Goal: Information Seeking & Learning: Learn about a topic

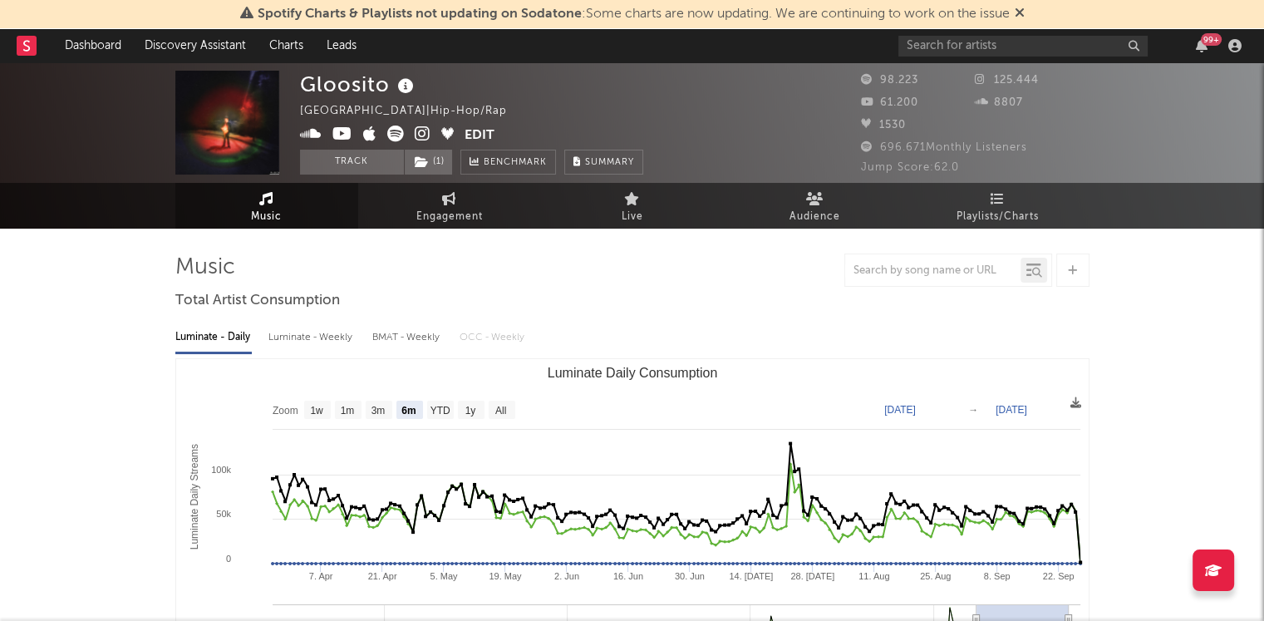
click at [916, 404] on text "[DATE]" at bounding box center [900, 410] width 32 height 12
click at [850, 358] on div "Zoom 1w 1m 3m 6m YTD 1y All [DATE] [DATE] Created with Highcharts 10.3.3 Lumina…" at bounding box center [632, 525] width 914 height 334
click at [439, 405] on text "YTD" at bounding box center [440, 411] width 20 height 12
select select "YTD"
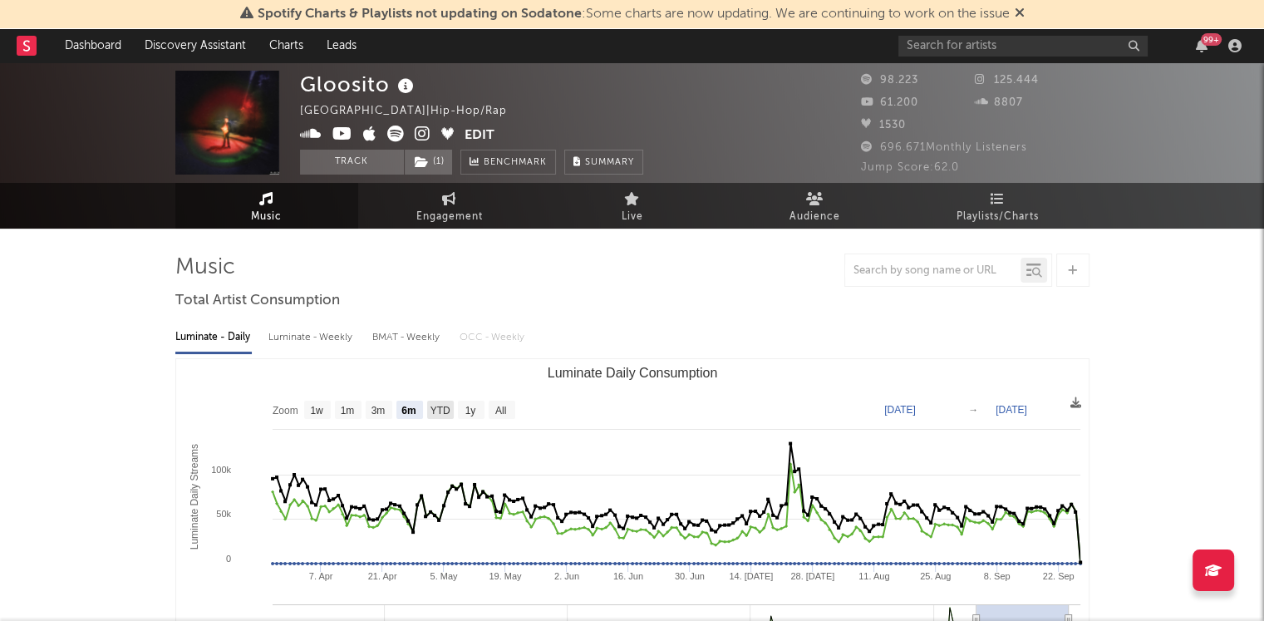
type input "[DATE]"
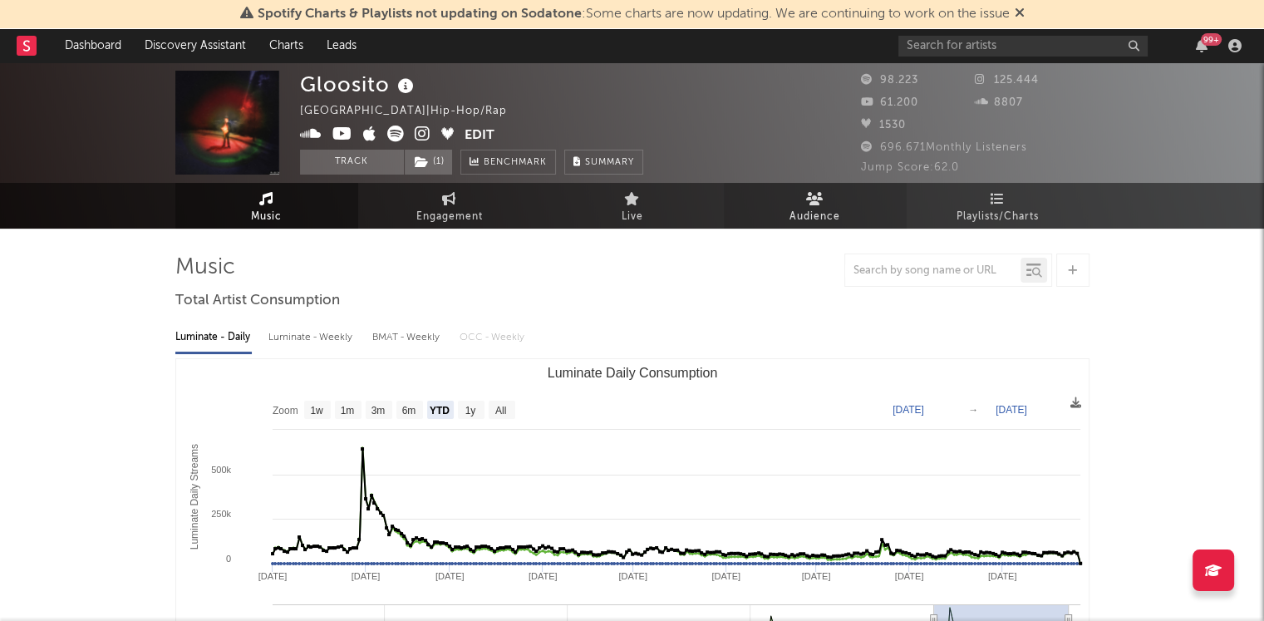
click at [816, 212] on span "Audience" at bounding box center [814, 217] width 51 height 20
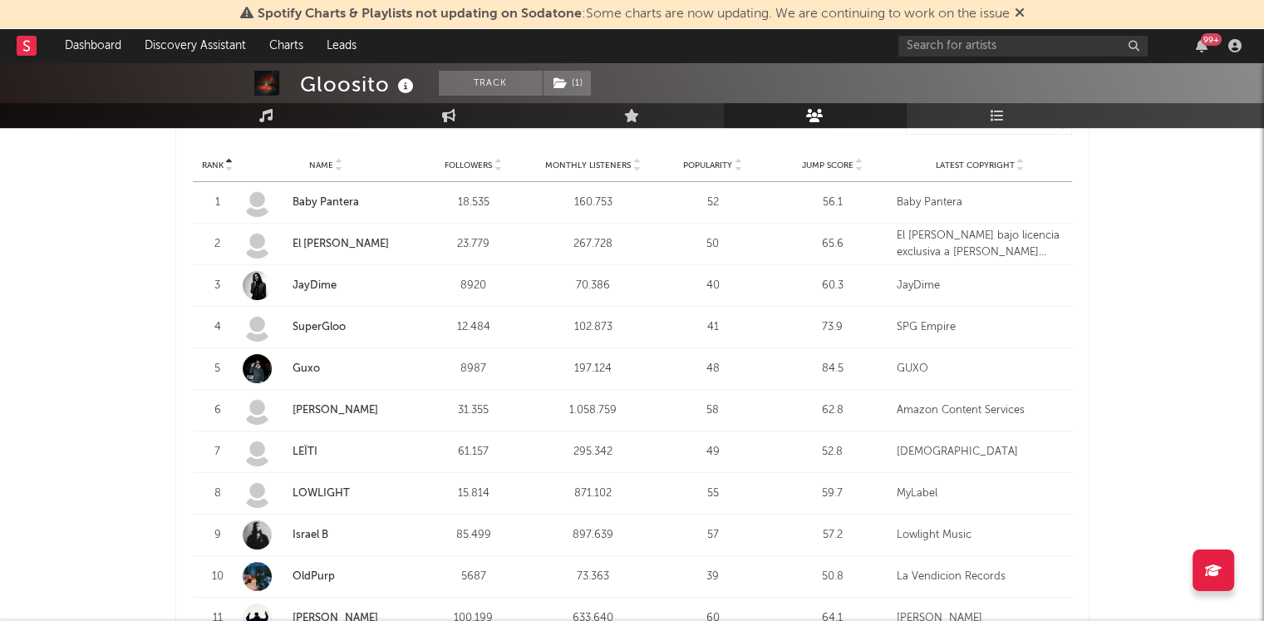
scroll to position [647, 0]
click at [854, 541] on div "Rank 9 Name Israel B Followers 85.499 Monthly Listeners 897.639 Popularity 57 J…" at bounding box center [632, 533] width 879 height 41
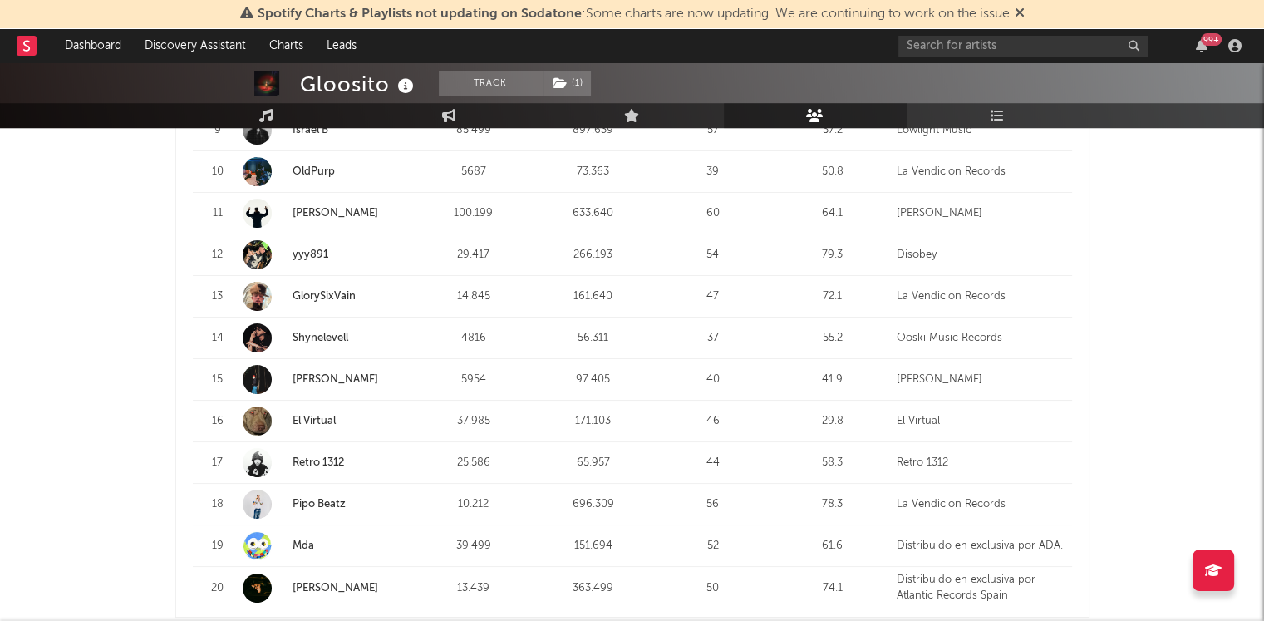
scroll to position [1064, 0]
click at [1173, 509] on div "Gloosito Track ( 1 ) [GEOGRAPHIC_DATA] | Hip-Hop/Rap Edit Track ( 1 ) Benchmark…" at bounding box center [632, 369] width 1264 height 2741
click at [1176, 504] on div "Gloosito Track ( 1 ) [GEOGRAPHIC_DATA] | Hip-Hop/Rap Edit Track ( 1 ) Benchmark…" at bounding box center [632, 369] width 1264 height 2741
click at [98, 274] on div "Gloosito Track ( 1 ) [GEOGRAPHIC_DATA] | Hip-Hop/Rap Edit Track ( 1 ) Benchmark…" at bounding box center [632, 369] width 1264 height 2741
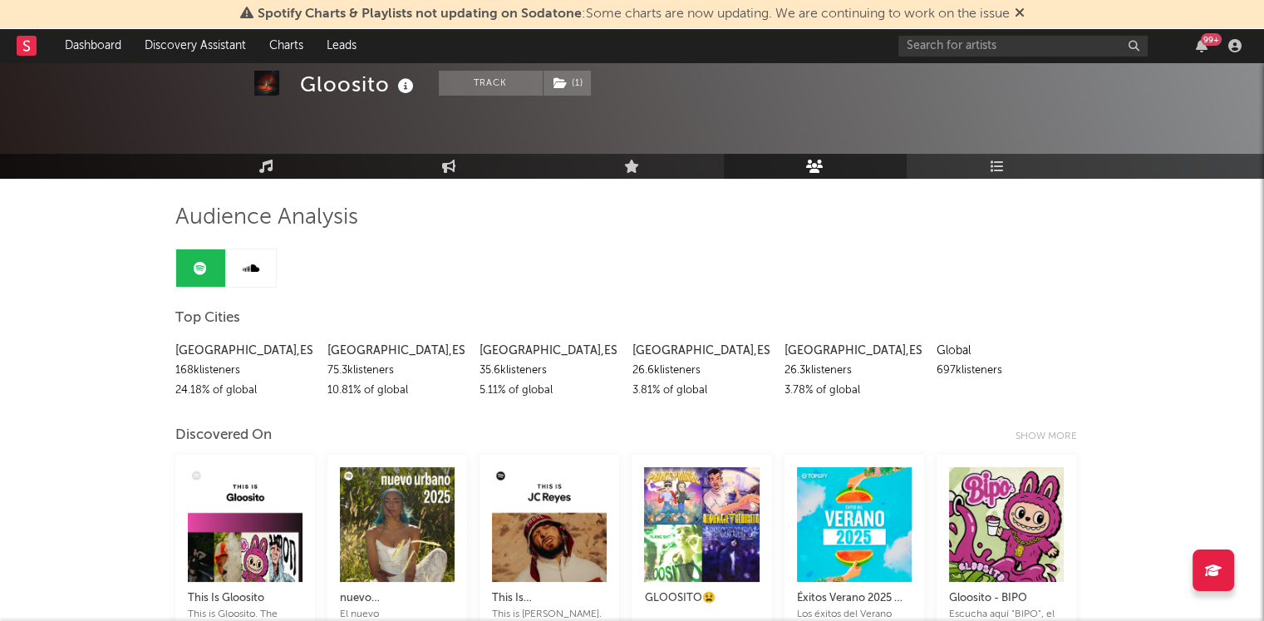
scroll to position [0, 0]
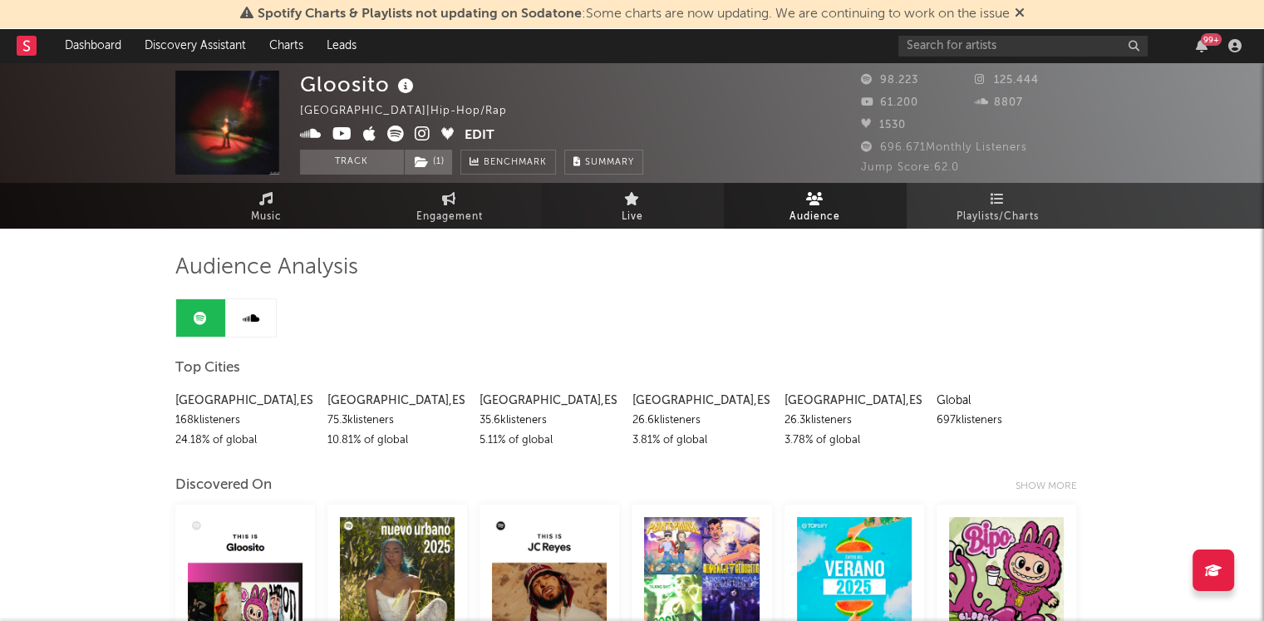
click at [627, 202] on icon at bounding box center [632, 198] width 16 height 13
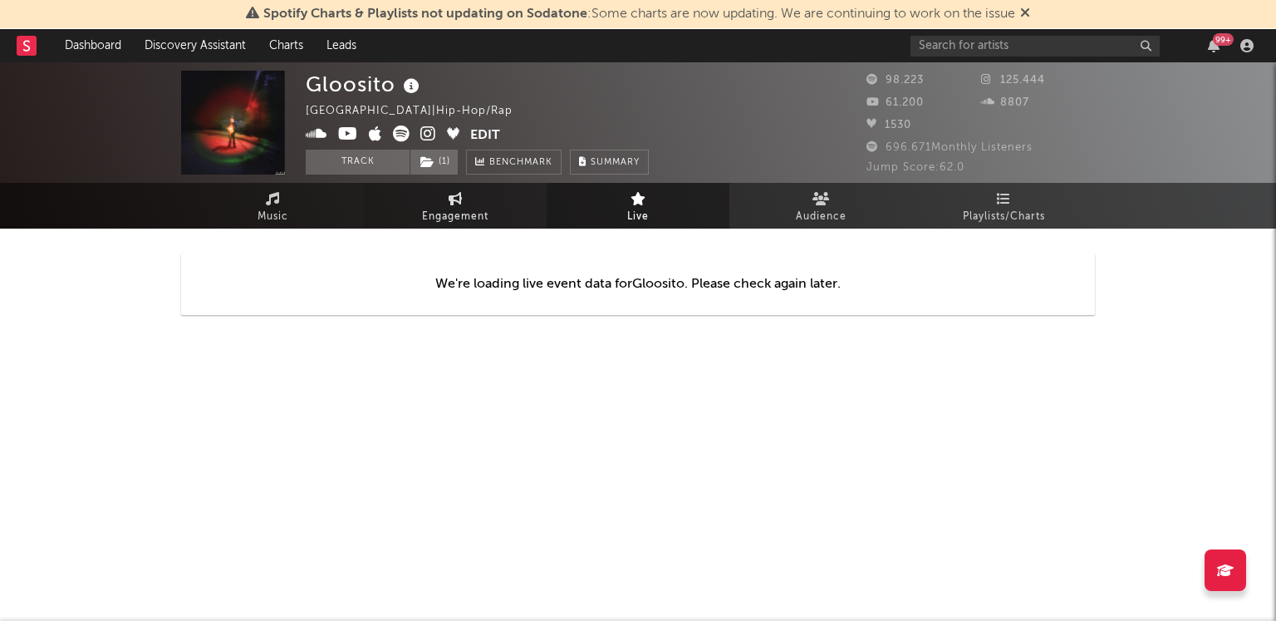
click at [437, 203] on link "Engagement" at bounding box center [455, 206] width 183 height 46
select select "1w"
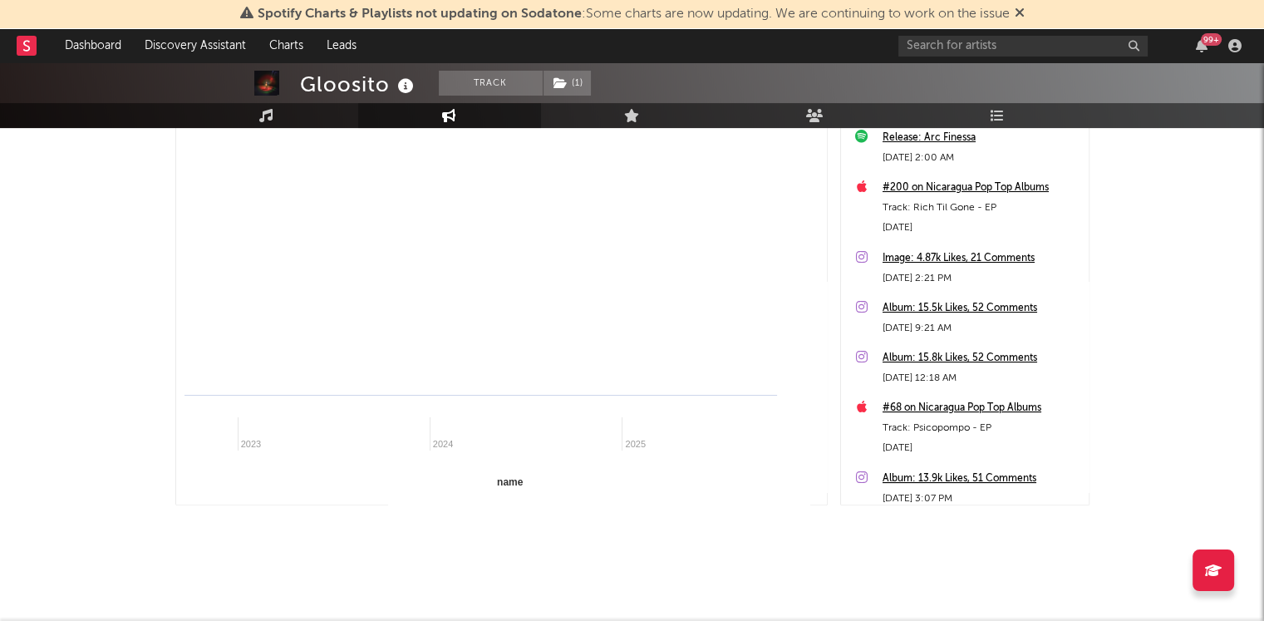
select select "1m"
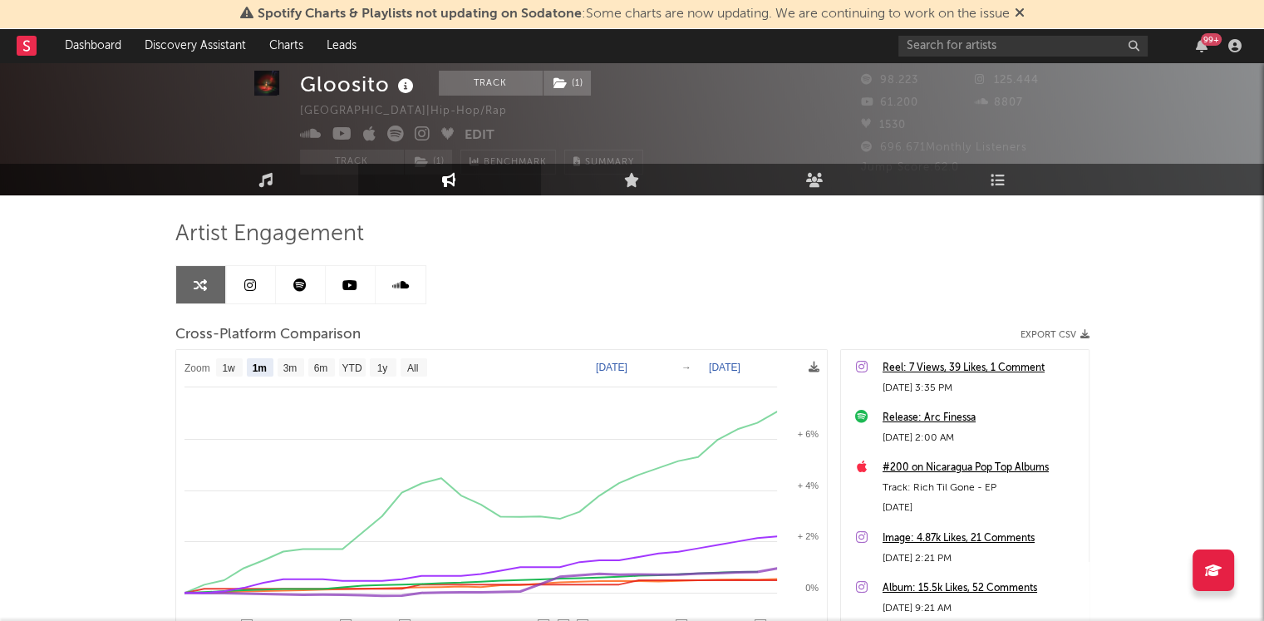
scroll to position [32, 0]
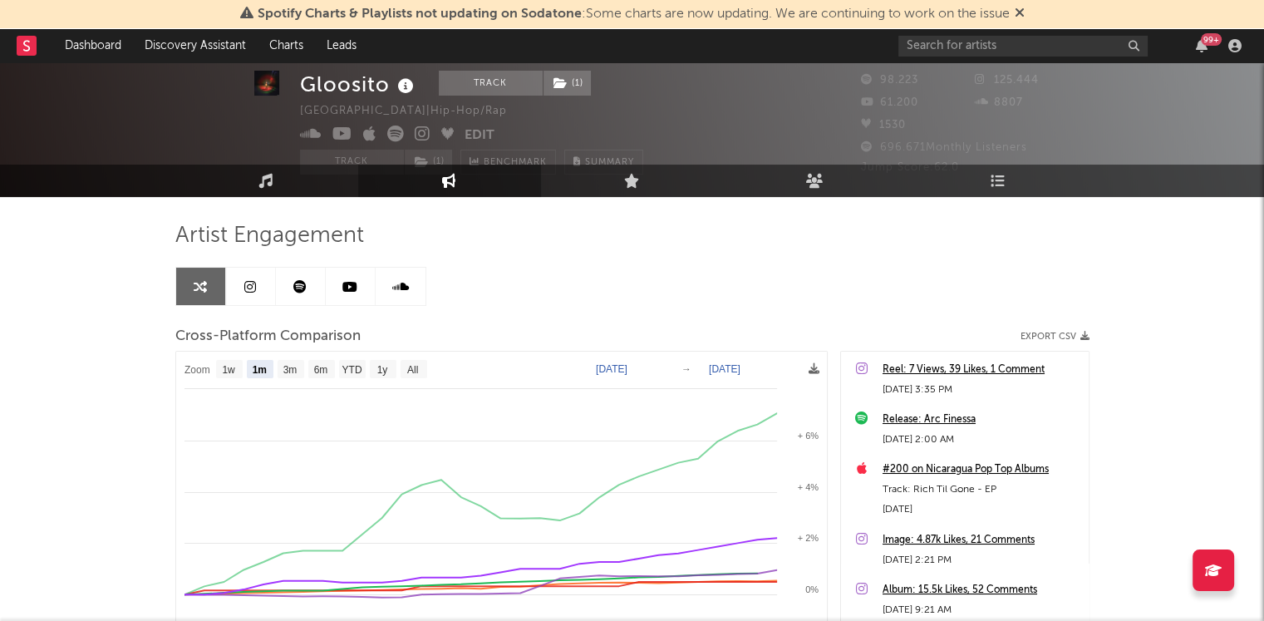
click at [249, 291] on icon at bounding box center [250, 286] width 12 height 13
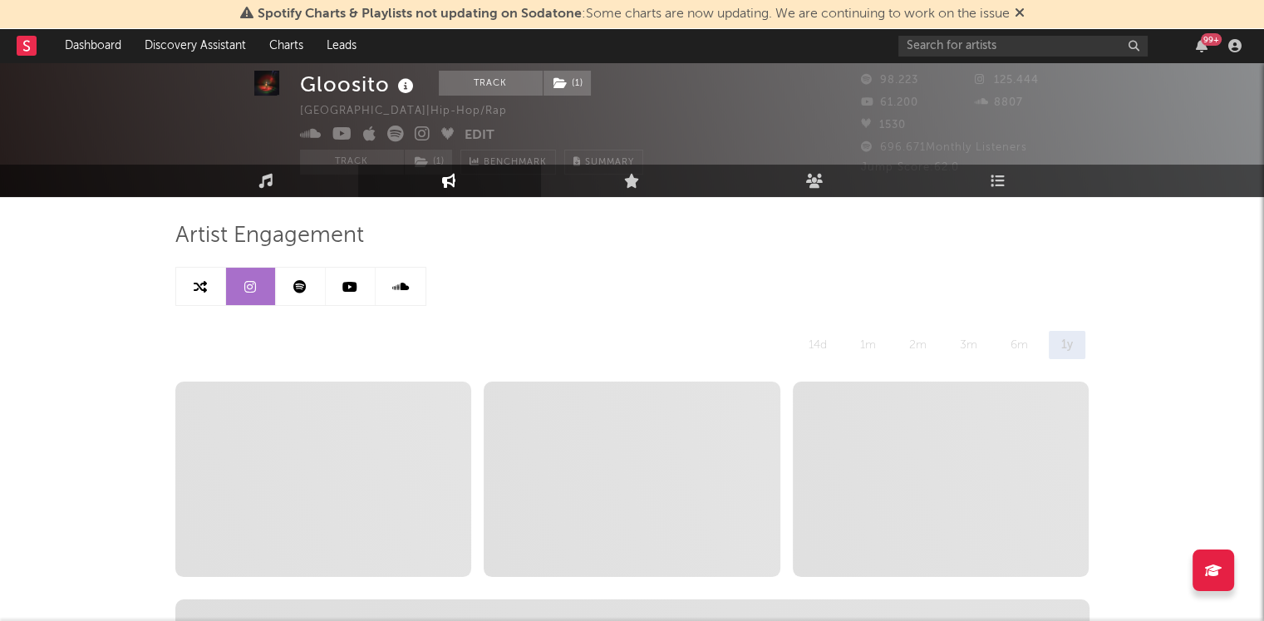
select select "6m"
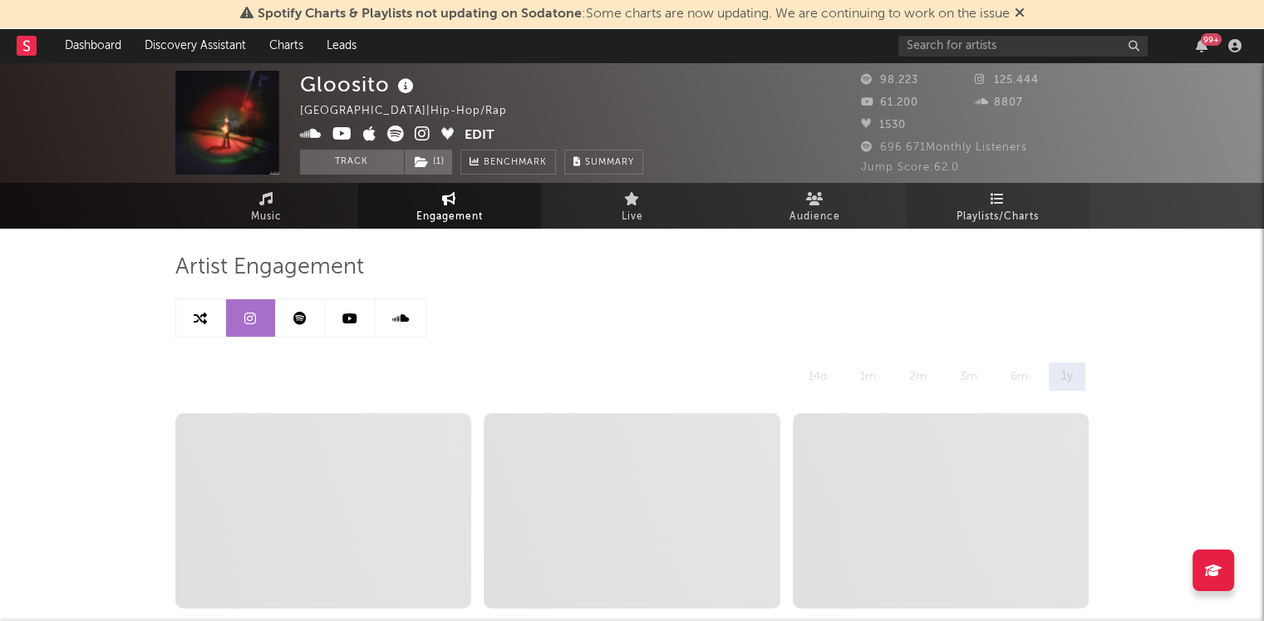
click at [996, 221] on span "Playlists/Charts" at bounding box center [997, 217] width 82 height 20
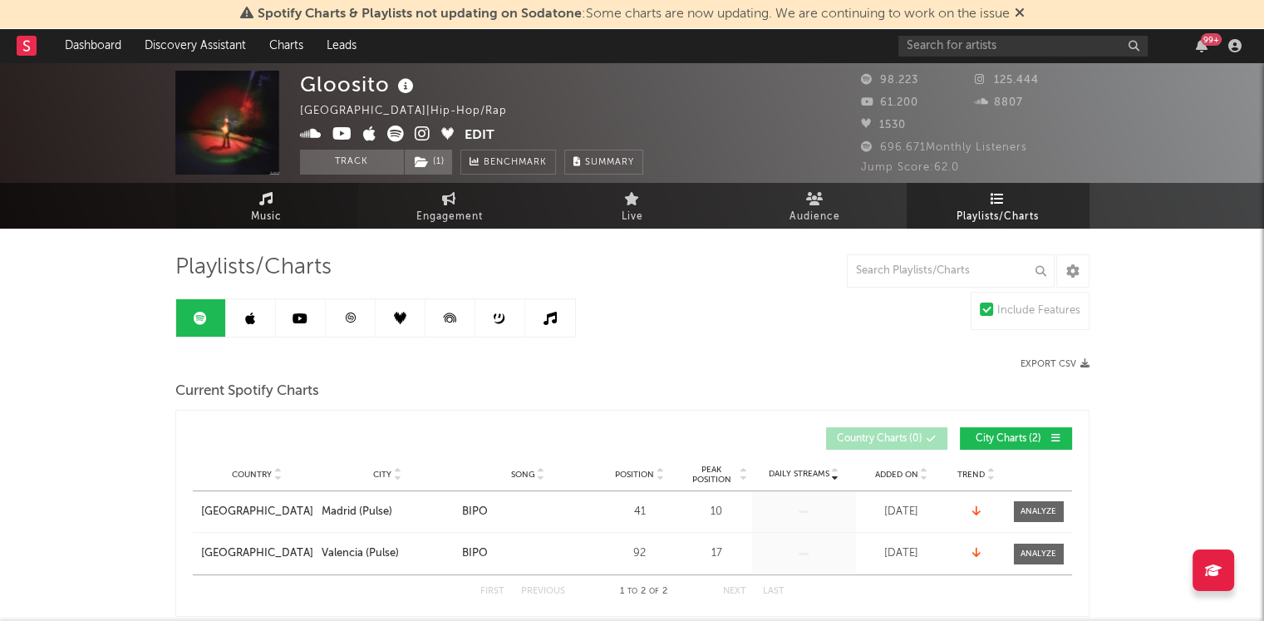
click at [243, 212] on link "Music" at bounding box center [266, 206] width 183 height 46
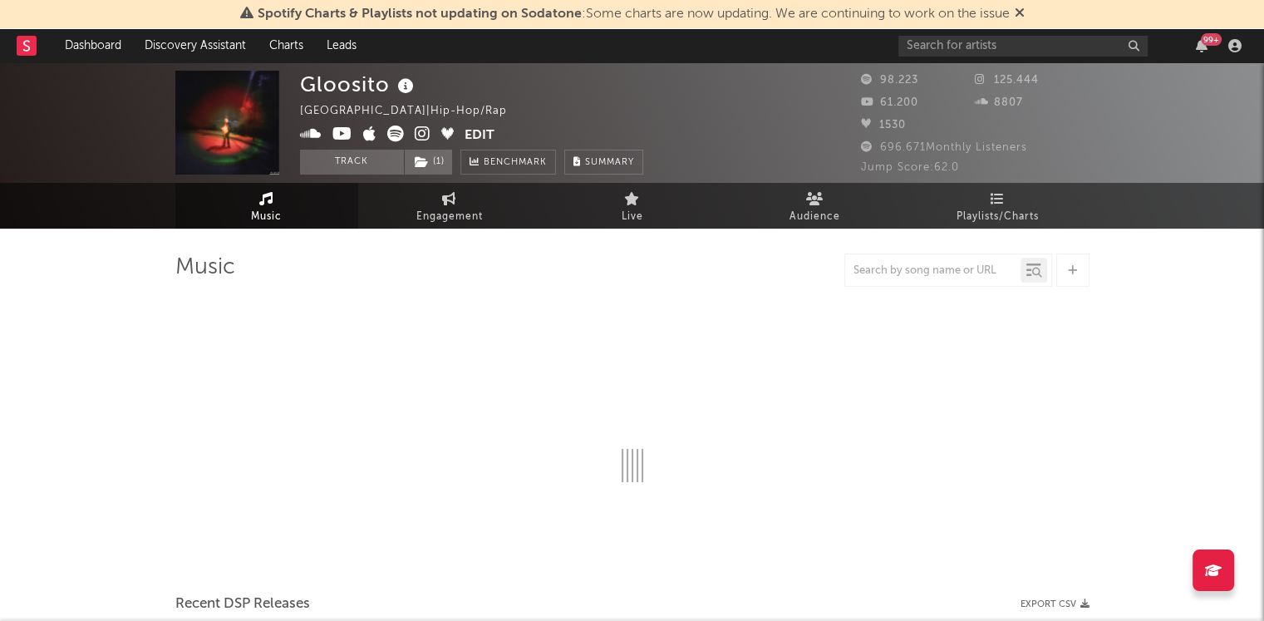
select select "6m"
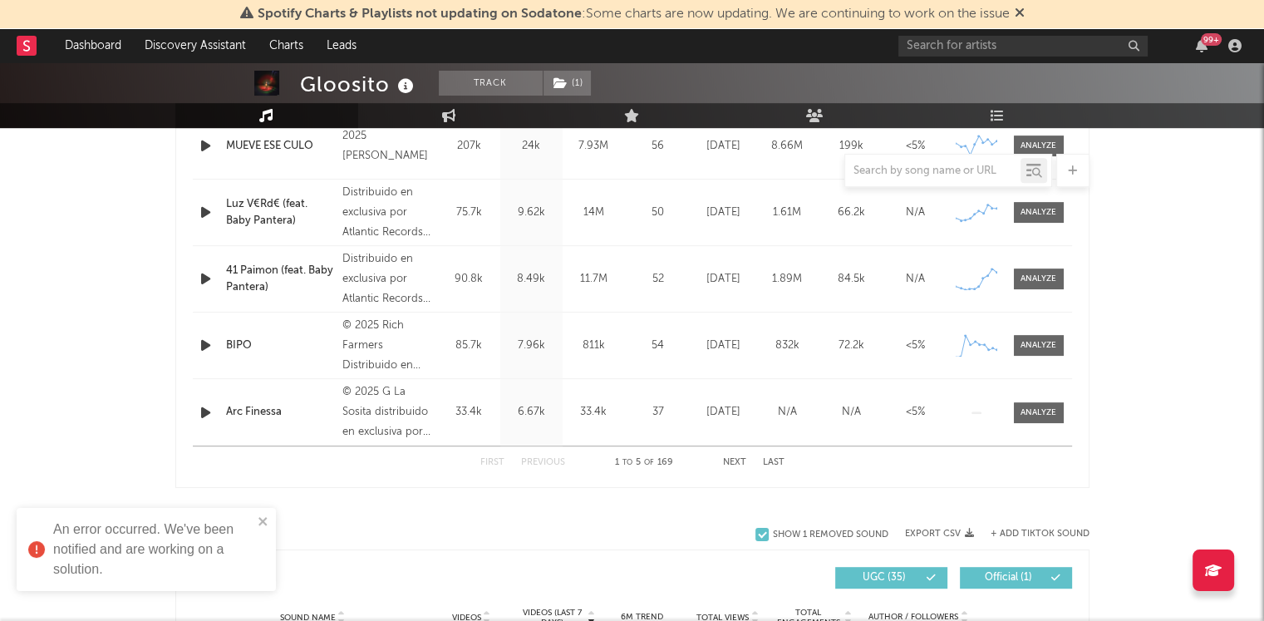
scroll to position [761, 0]
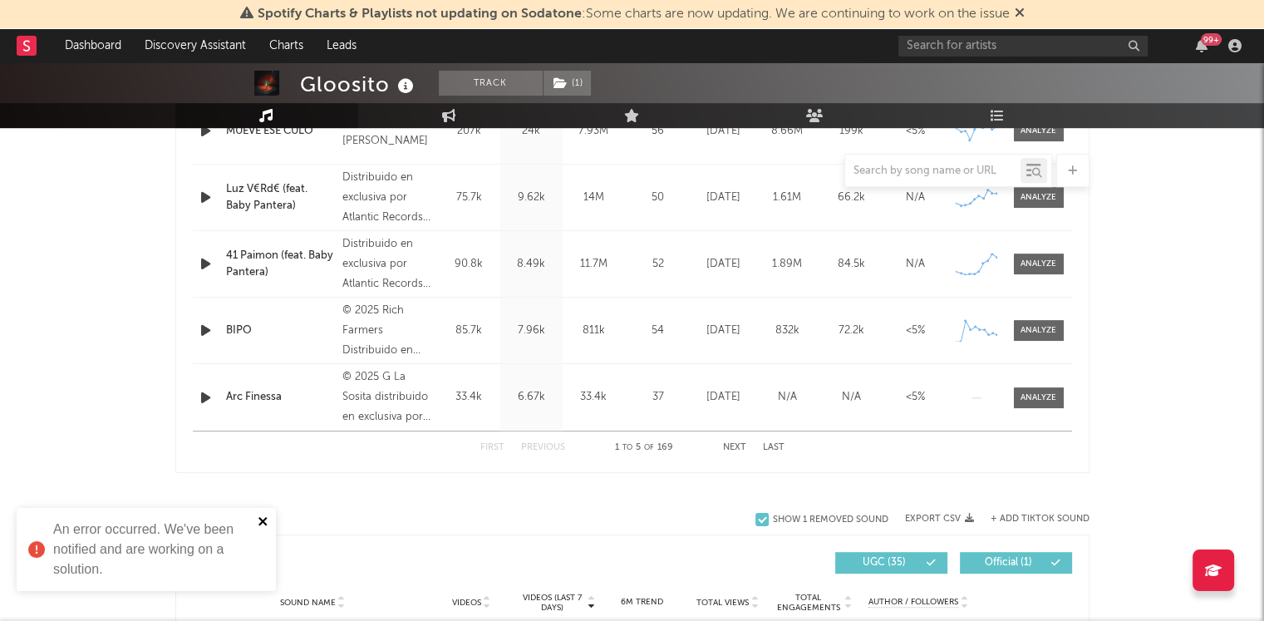
click at [264, 524] on icon "close" at bounding box center [262, 521] width 8 height 8
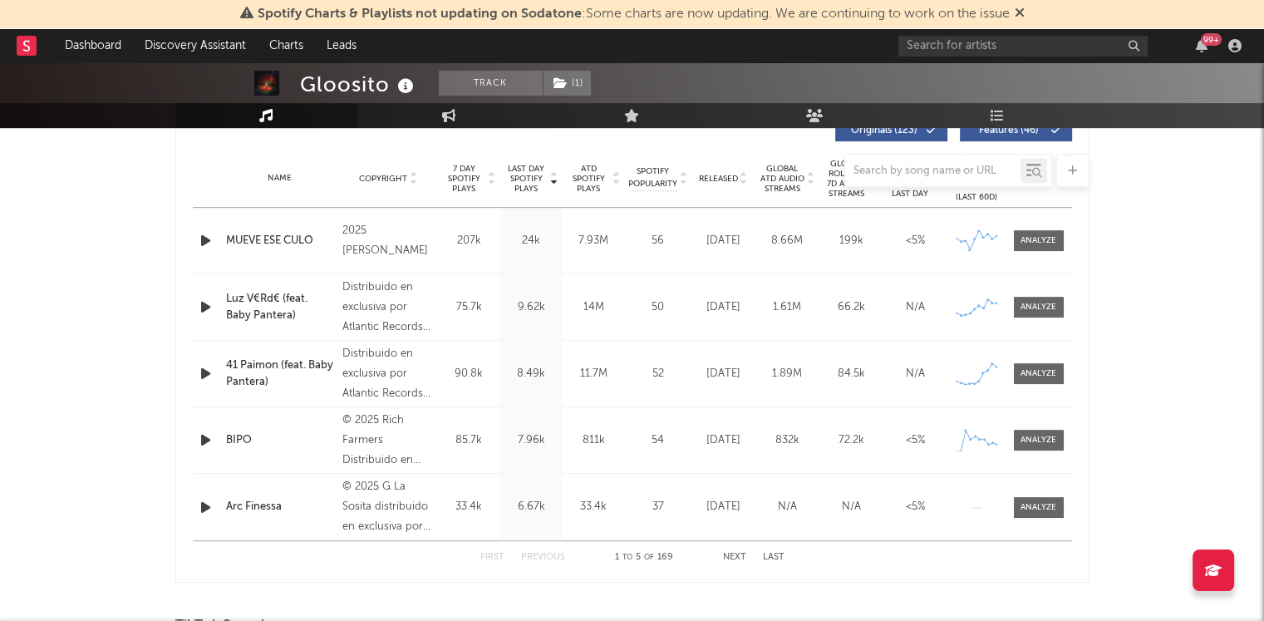
scroll to position [711, 0]
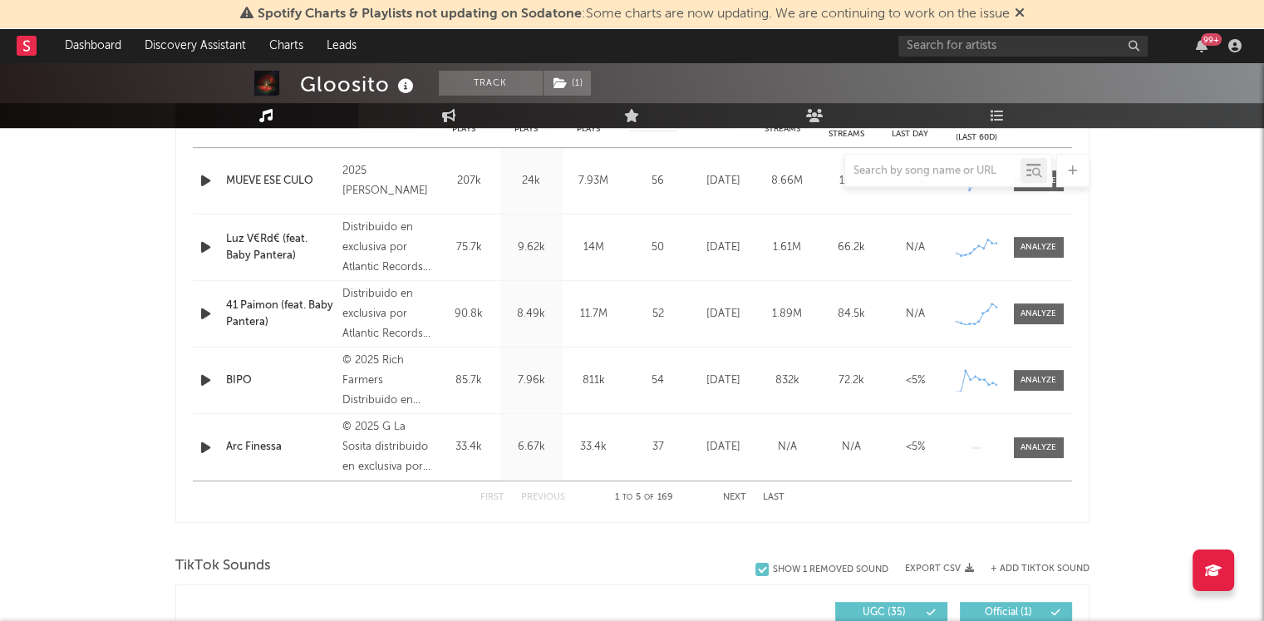
click at [739, 493] on button "Next" at bounding box center [734, 497] width 23 height 9
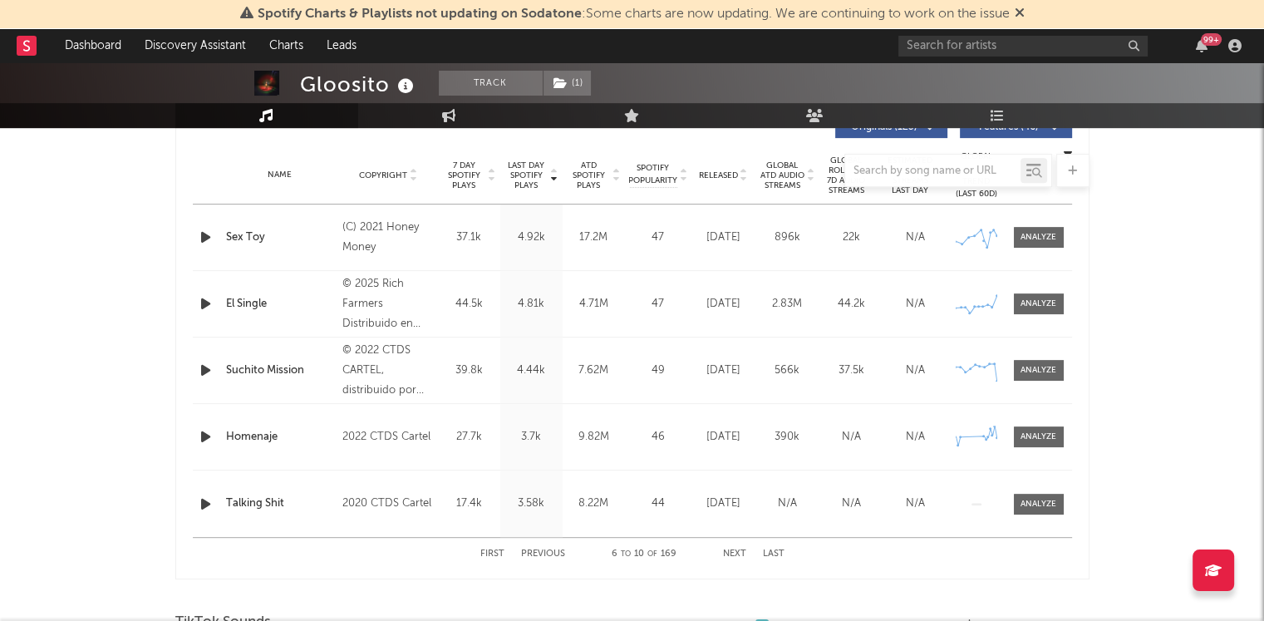
scroll to position [653, 0]
click at [735, 553] on button "Next" at bounding box center [734, 555] width 23 height 9
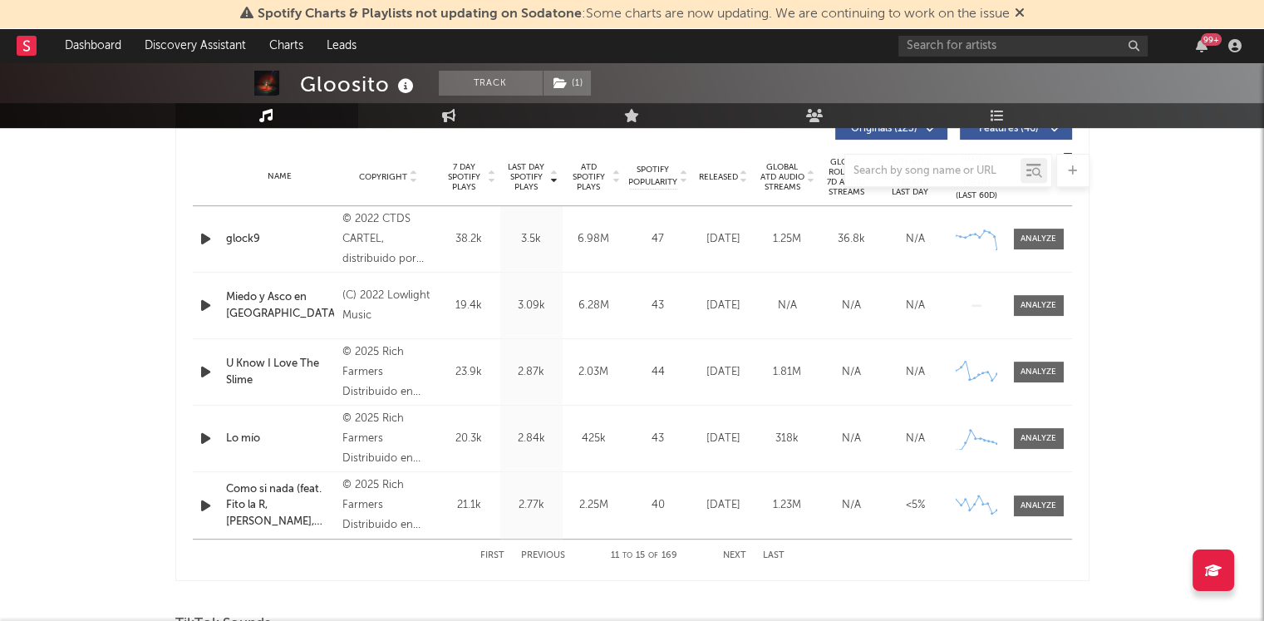
click at [735, 556] on button "Next" at bounding box center [734, 555] width 23 height 9
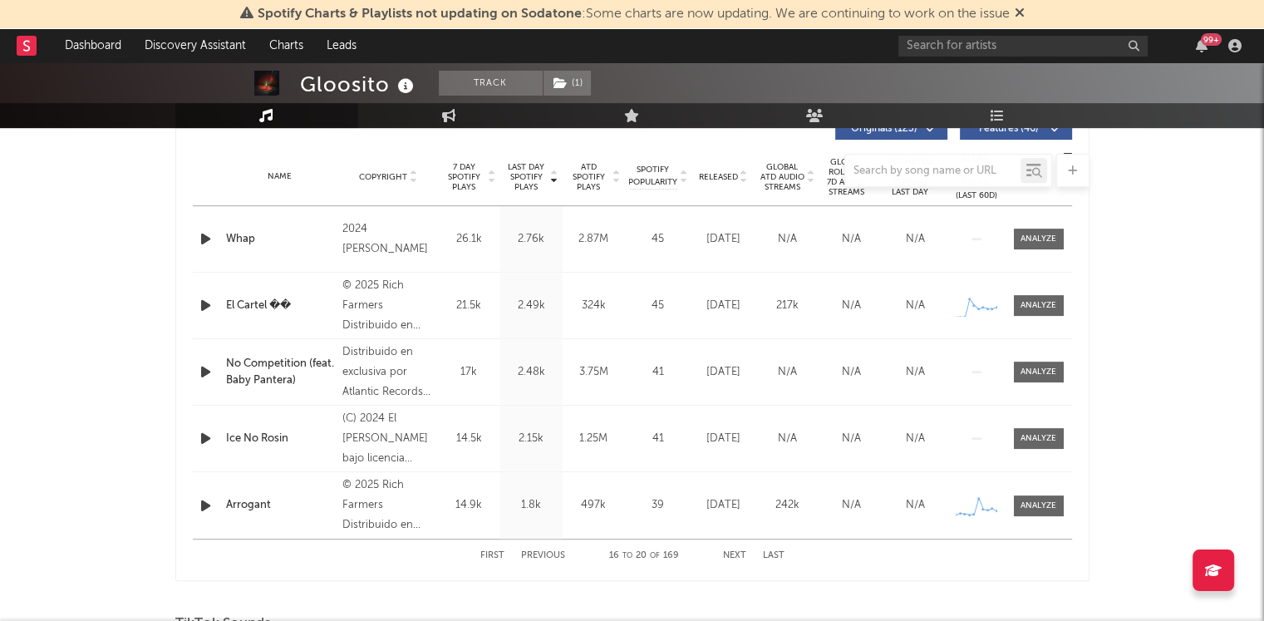
click at [735, 556] on button "Next" at bounding box center [734, 555] width 23 height 9
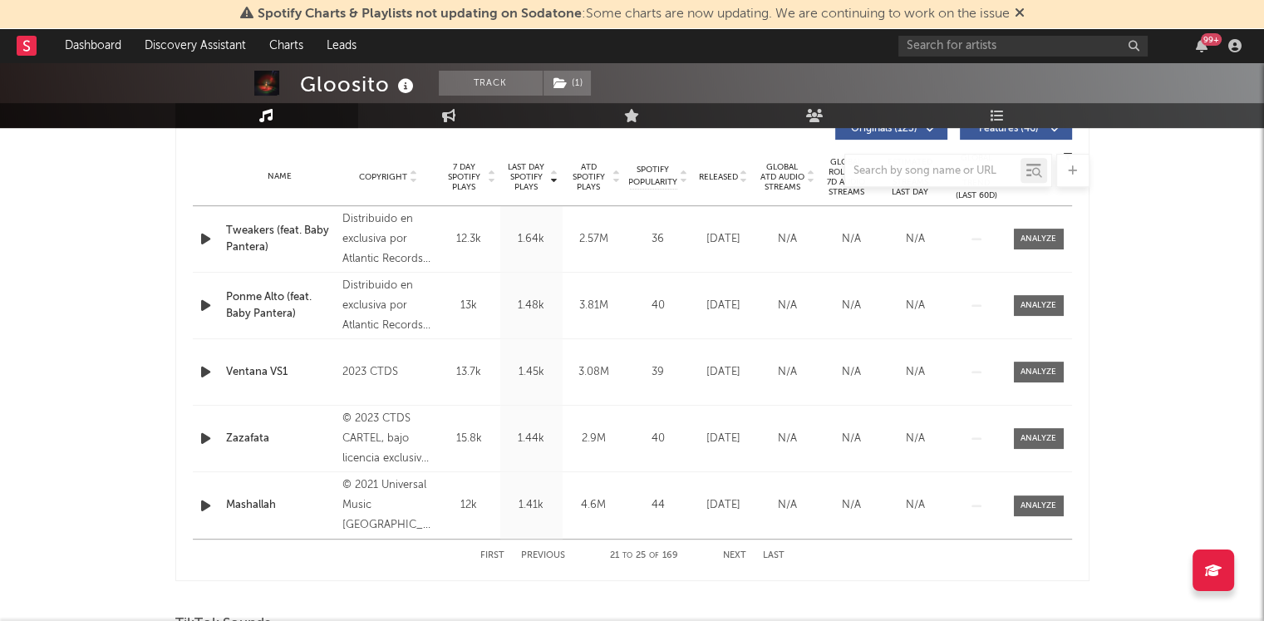
click at [735, 556] on button "Next" at bounding box center [734, 555] width 23 height 9
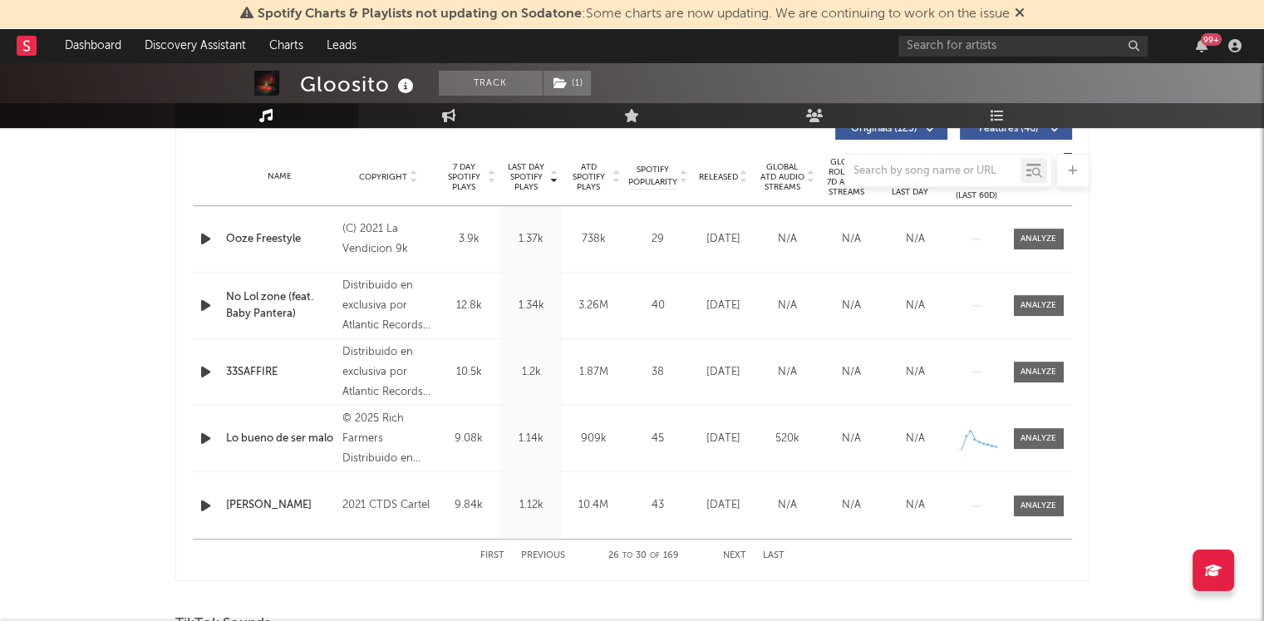
click at [735, 556] on button "Next" at bounding box center [734, 555] width 23 height 9
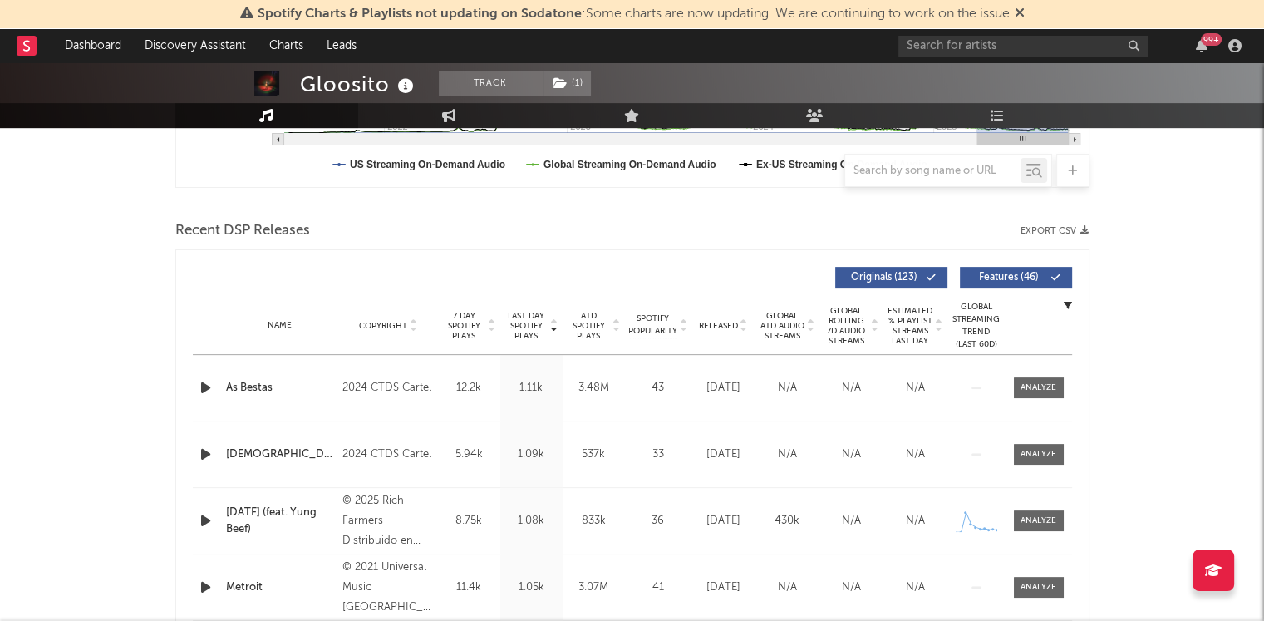
scroll to position [499, 0]
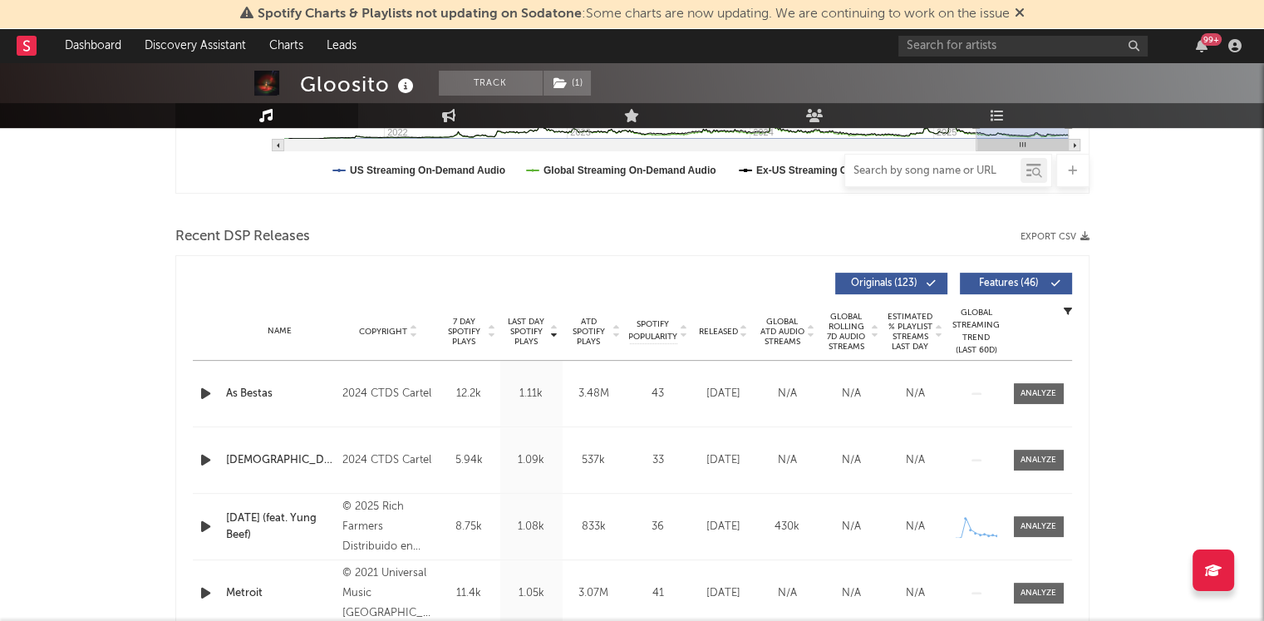
click at [951, 172] on input "text" at bounding box center [932, 171] width 175 height 13
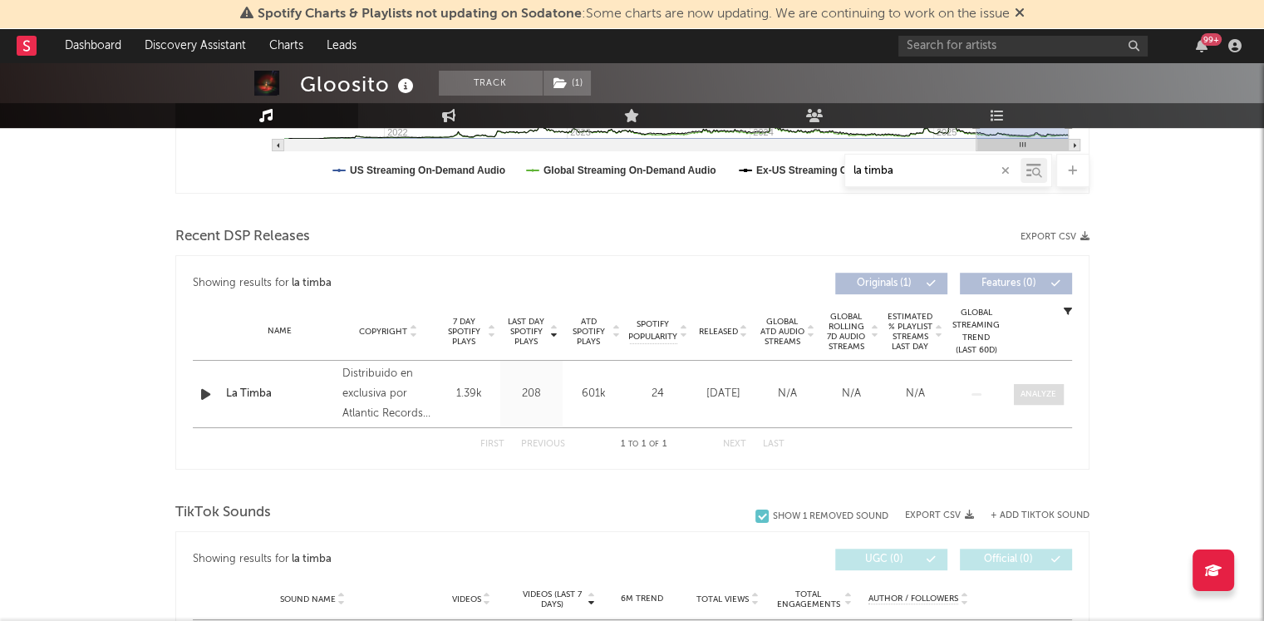
type input "la timba"
click at [1031, 393] on div at bounding box center [1038, 394] width 36 height 12
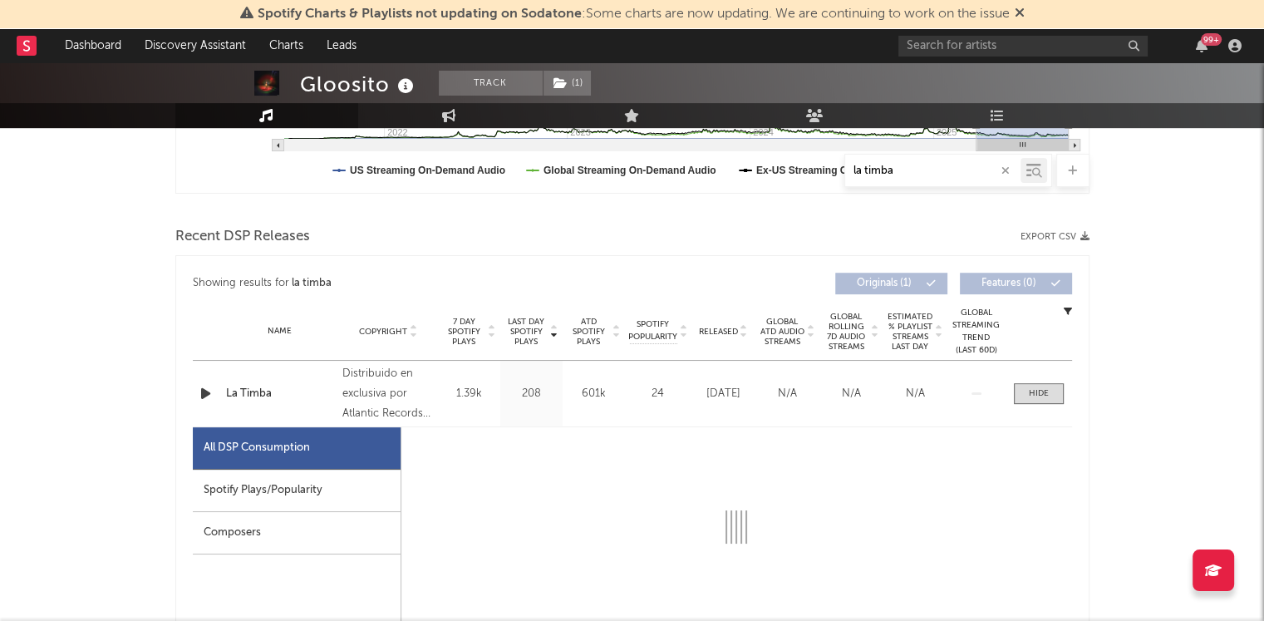
select select "1w"
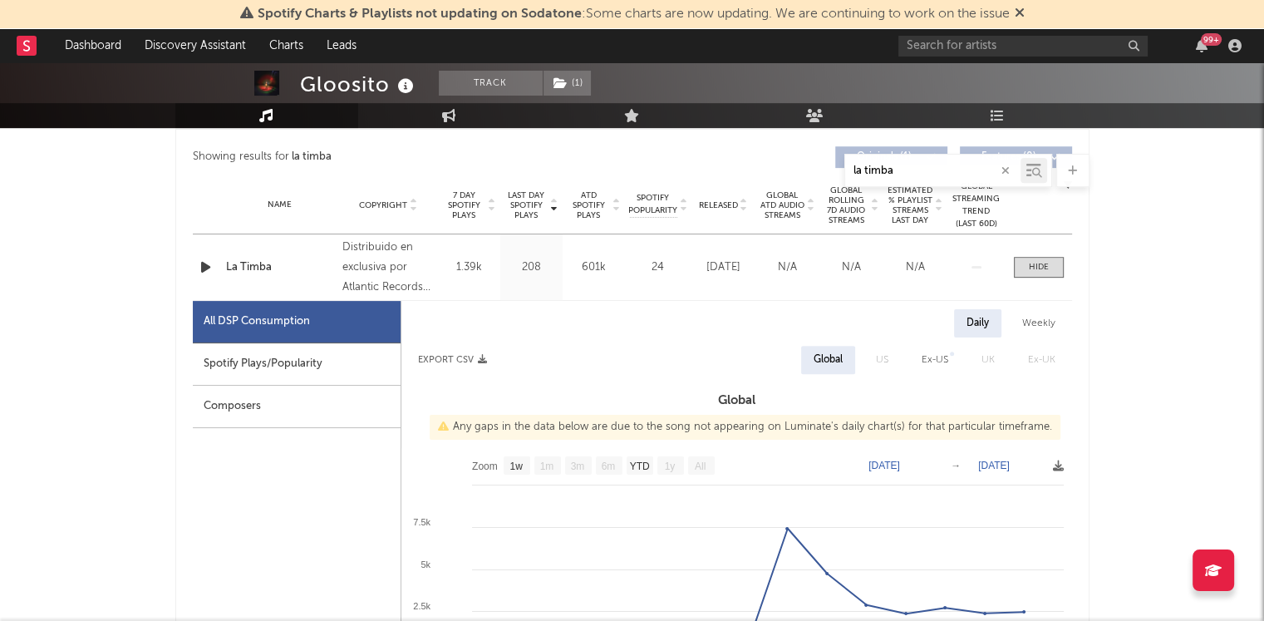
scroll to position [731, 0]
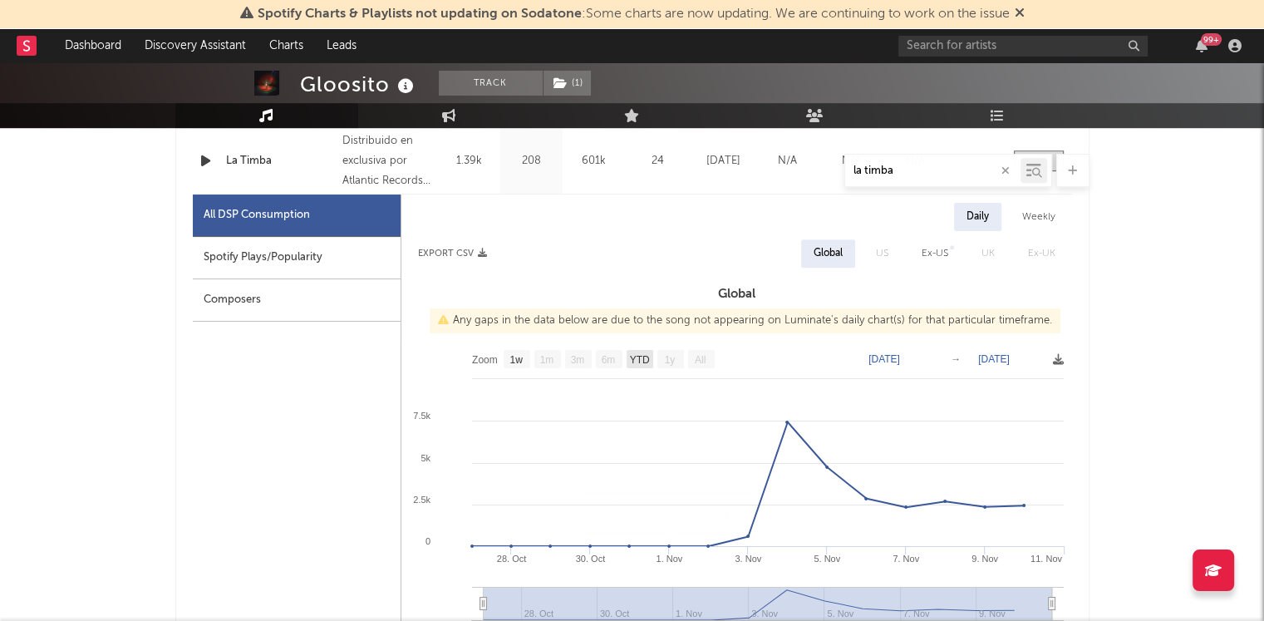
click at [639, 361] on text "YTD" at bounding box center [639, 360] width 20 height 12
select select "1w"
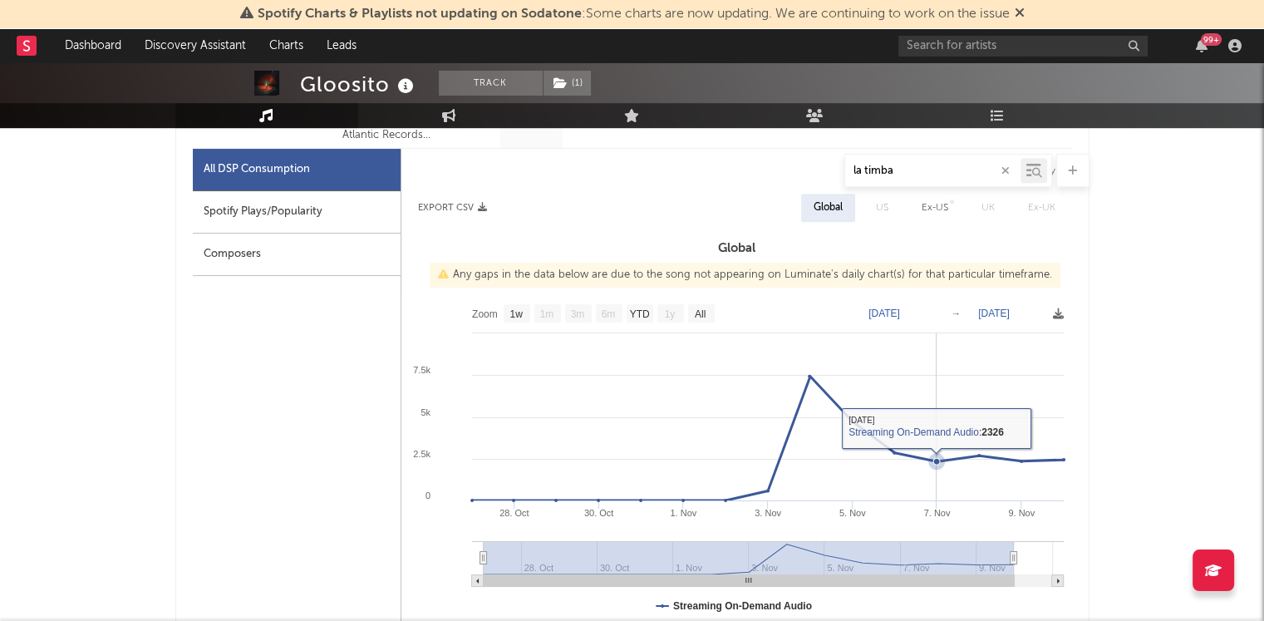
scroll to position [784, 0]
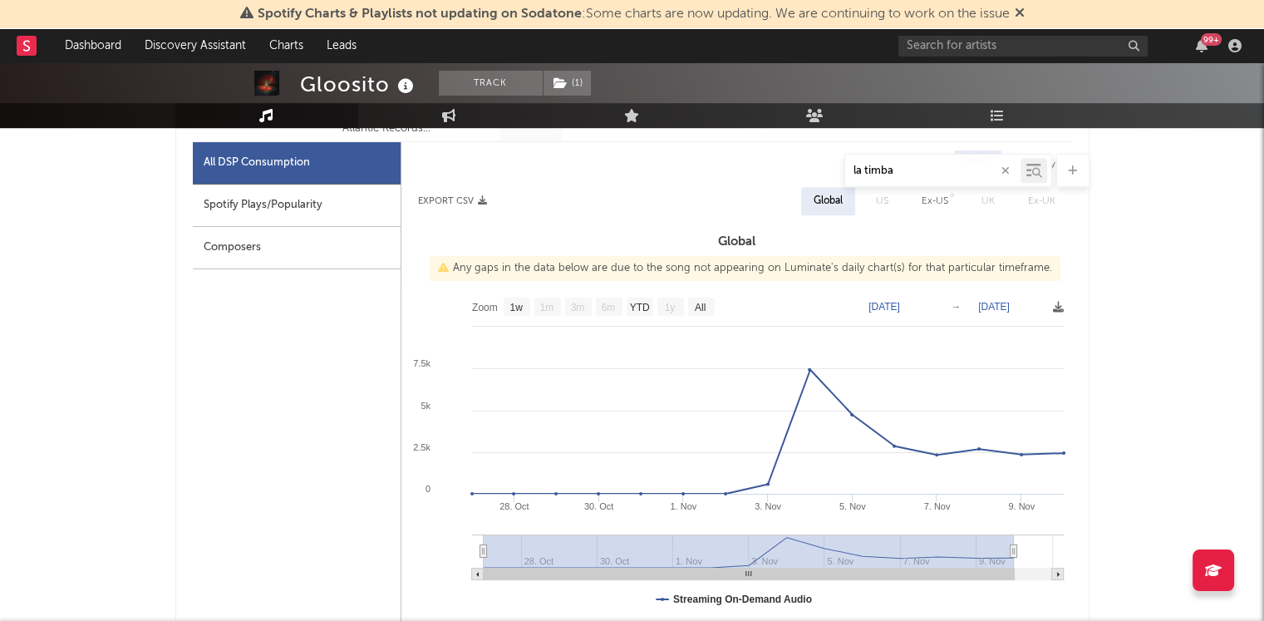
click at [1010, 302] on text "[DATE]" at bounding box center [994, 307] width 32 height 12
click at [897, 306] on text "[DATE]" at bounding box center [884, 307] width 32 height 12
click at [1010, 301] on text "[DATE]" at bounding box center [994, 307] width 32 height 12
click at [1026, 302] on input "[DATE]" at bounding box center [1005, 306] width 77 height 17
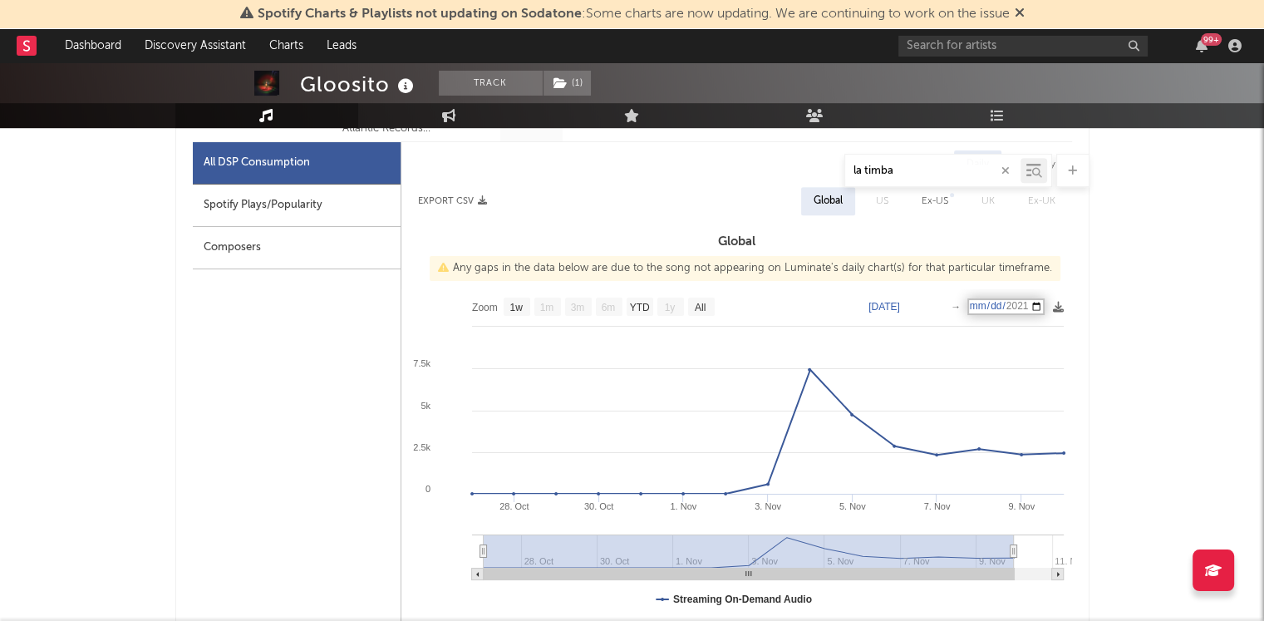
click at [1033, 304] on input "[DATE]" at bounding box center [1005, 306] width 77 height 17
click at [1039, 307] on input "[DATE]" at bounding box center [1005, 306] width 77 height 17
click at [1007, 301] on text "[DATE]" at bounding box center [994, 307] width 32 height 12
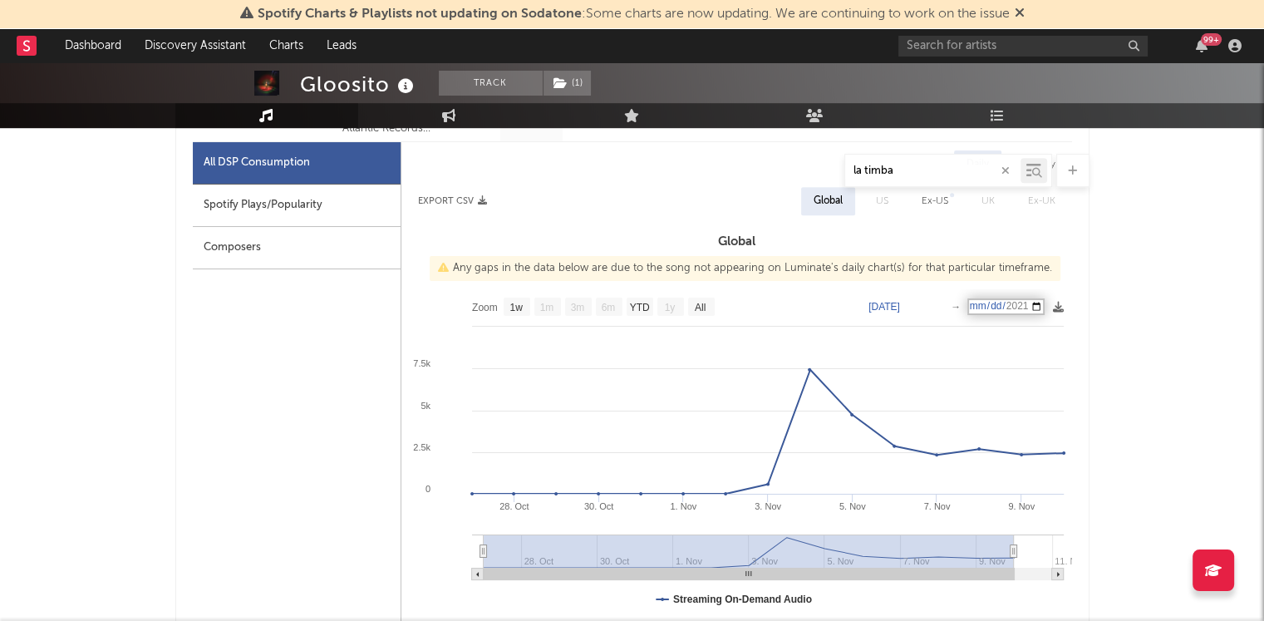
click at [1044, 298] on input "[DATE]" at bounding box center [1005, 306] width 77 height 17
click at [1044, 301] on input "[DATE]" at bounding box center [1005, 306] width 77 height 17
click at [1183, 245] on div "Gloosito Track ( 1 ) [GEOGRAPHIC_DATA] | Hip-Hop/Rap Edit Track ( 1 ) Benchmark…" at bounding box center [632, 602] width 1264 height 2646
click at [900, 308] on text "[DATE]" at bounding box center [884, 307] width 32 height 12
click at [931, 307] on input "[DATE]" at bounding box center [894, 306] width 77 height 17
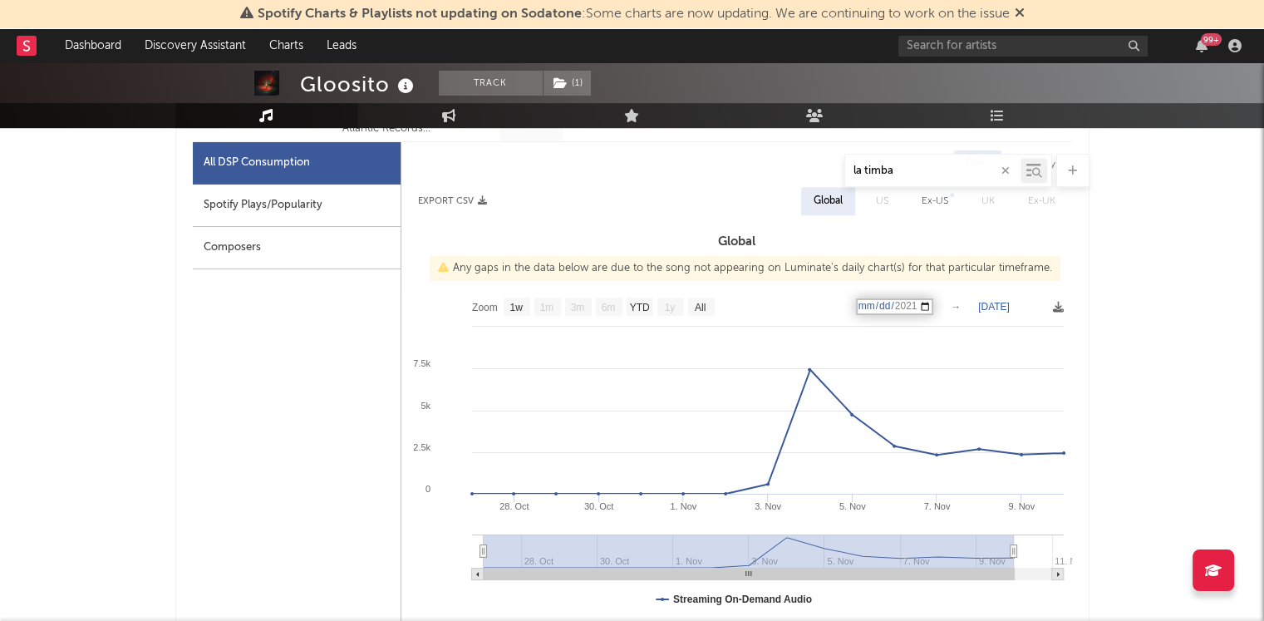
click at [1010, 309] on text "[DATE]" at bounding box center [994, 307] width 32 height 12
click at [1044, 304] on input "[DATE]" at bounding box center [1005, 306] width 77 height 17
type input "[DATE]"
click at [638, 307] on text "YTD" at bounding box center [639, 308] width 20 height 12
select select "YTD"
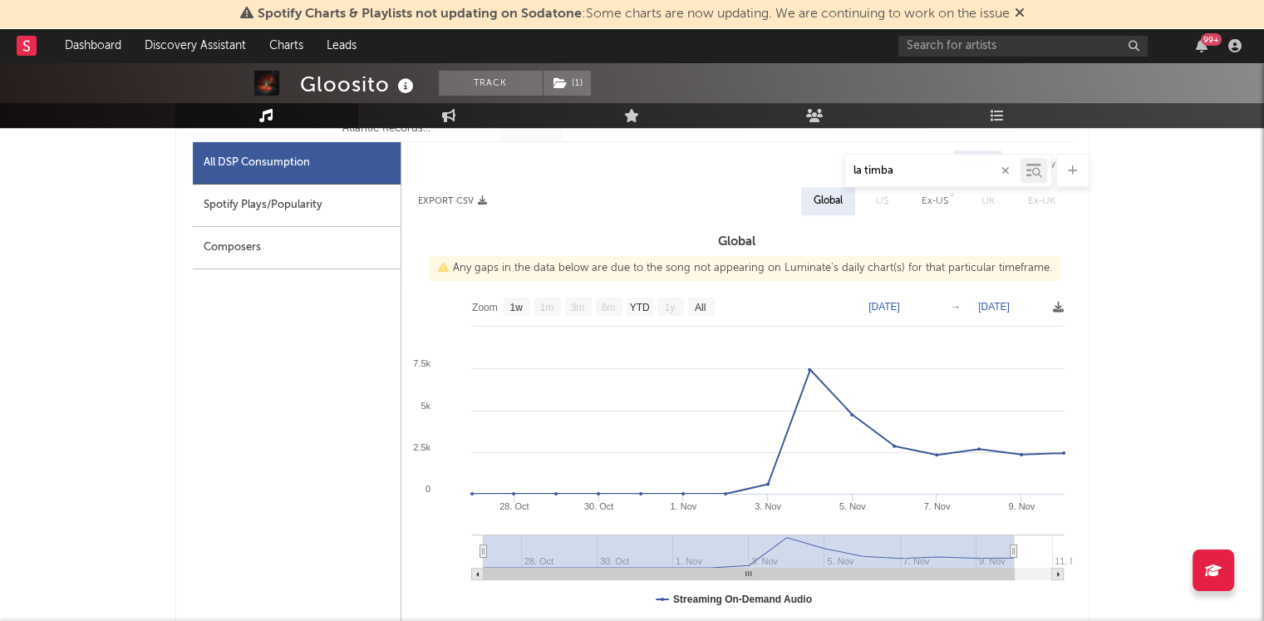
type input "[DATE]"
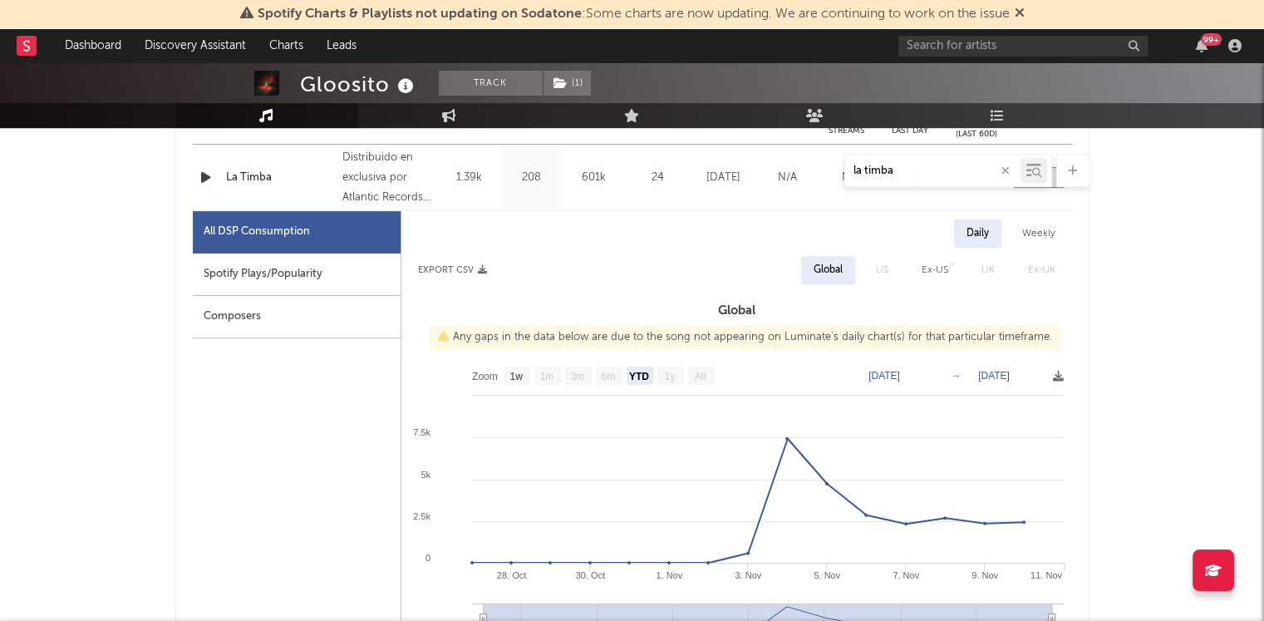
scroll to position [697, 0]
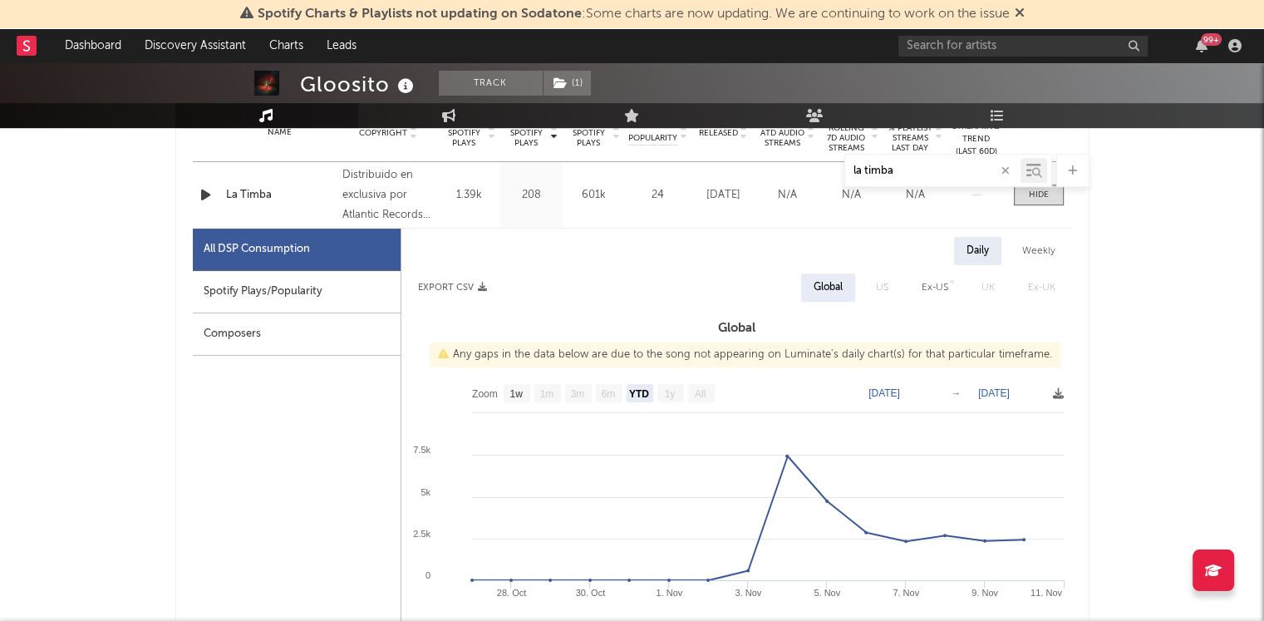
click at [1036, 256] on div "Weekly" at bounding box center [1039, 251] width 58 height 28
select select "YTD"
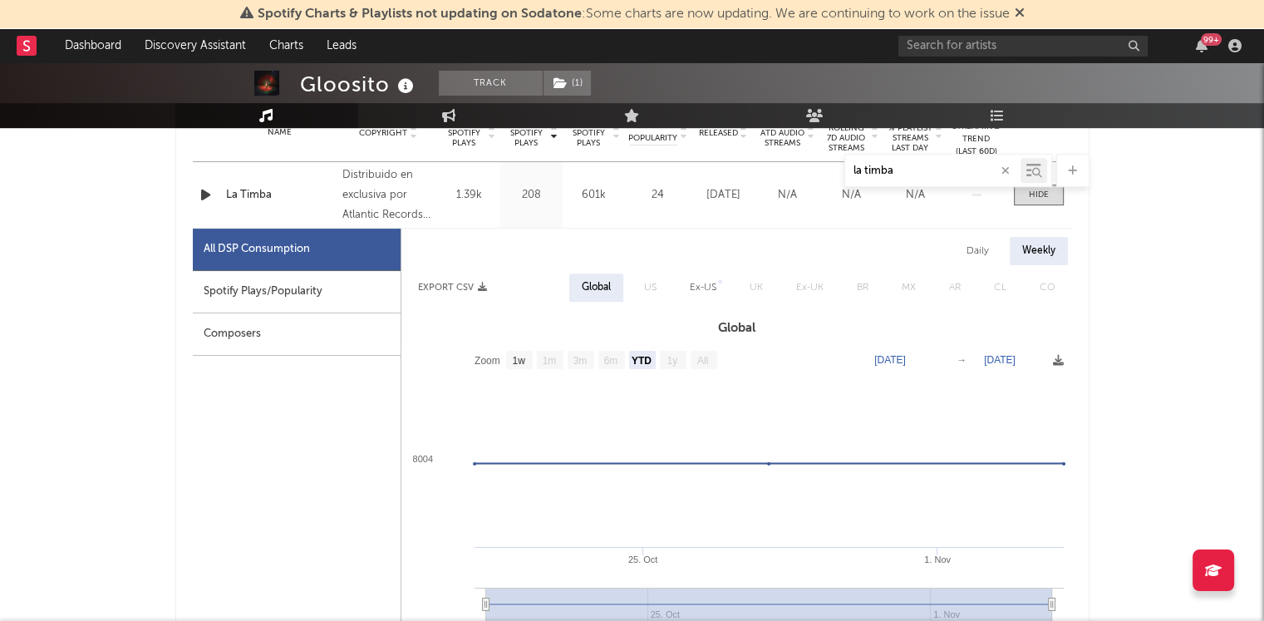
click at [970, 253] on div "Daily" at bounding box center [977, 251] width 47 height 28
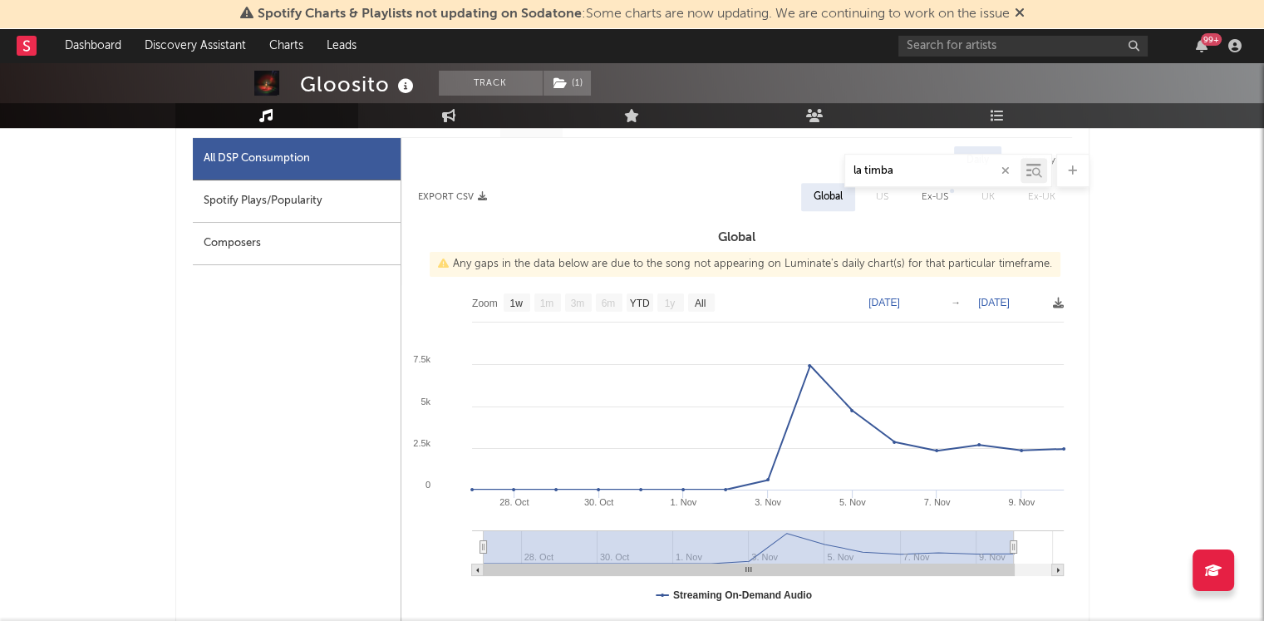
scroll to position [791, 0]
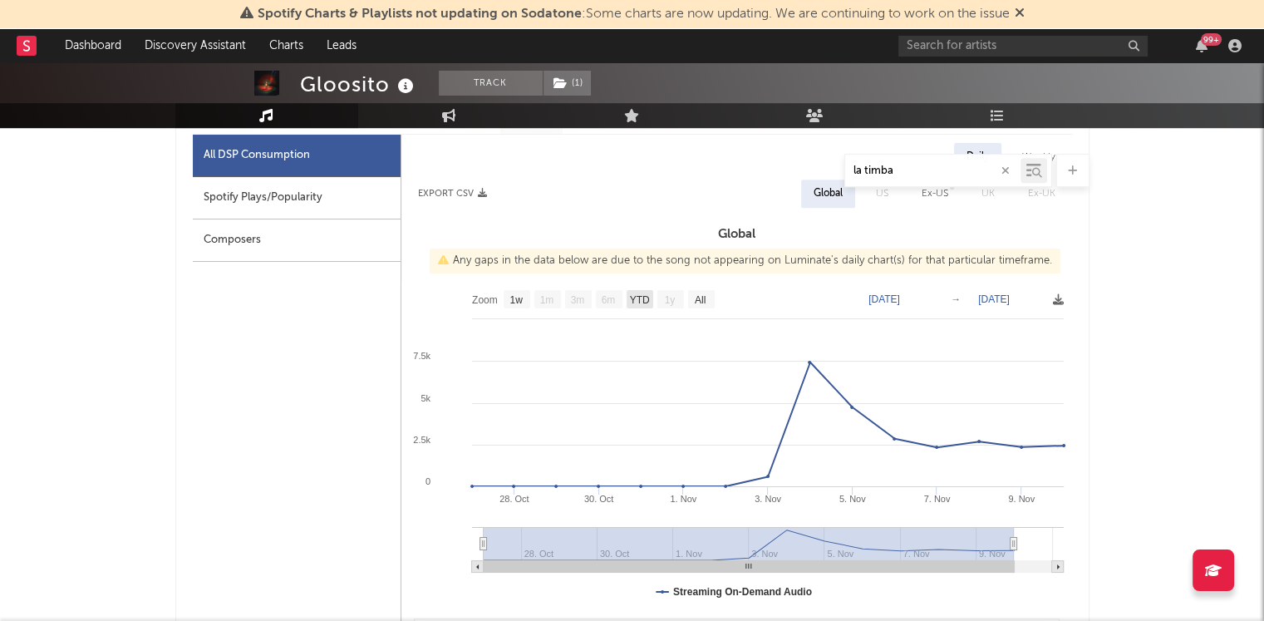
click at [641, 298] on text "YTD" at bounding box center [639, 300] width 20 height 12
select select "YTD"
type input "[DATE]"
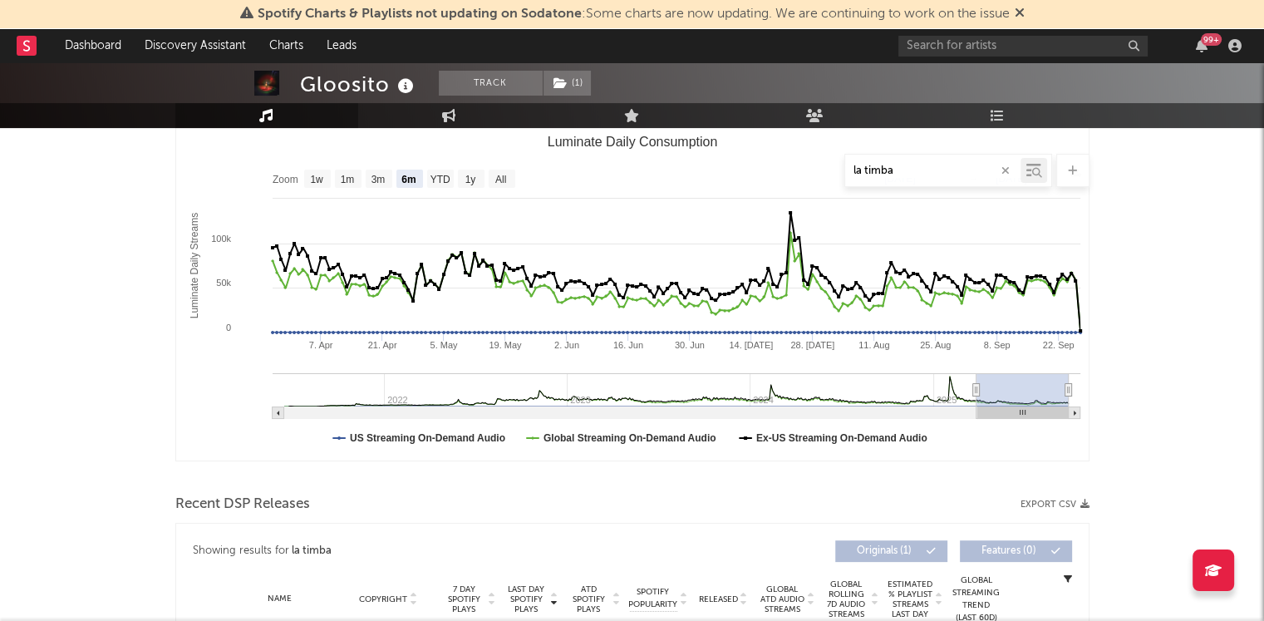
scroll to position [0, 0]
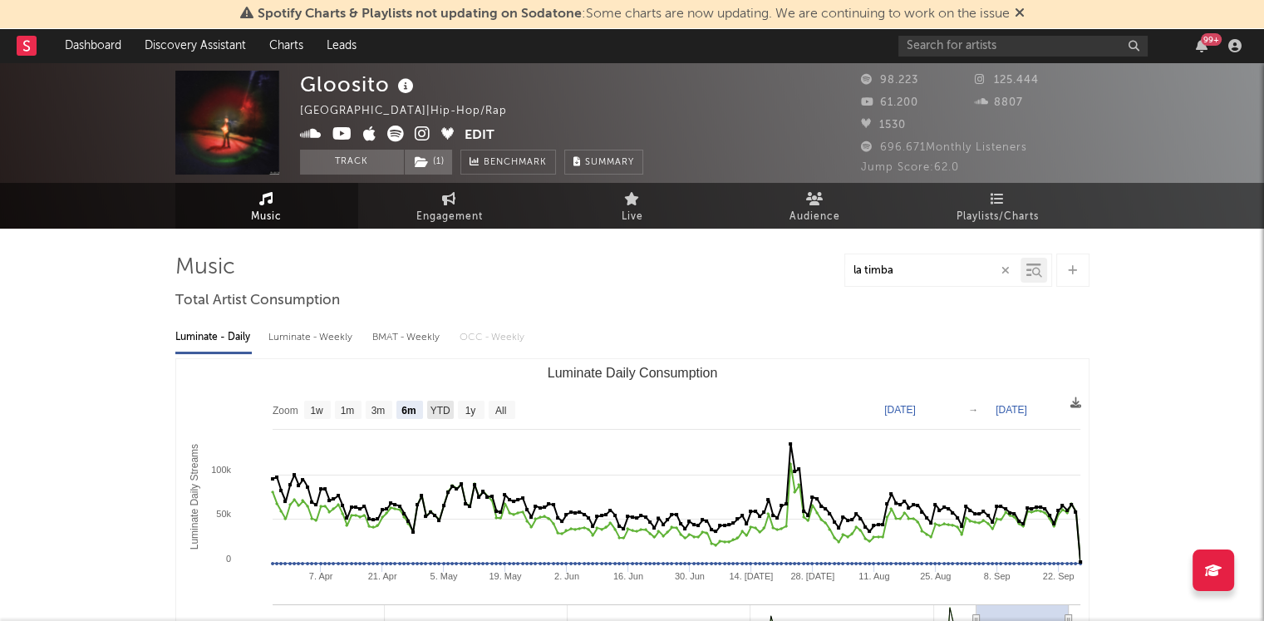
click at [443, 408] on text "YTD" at bounding box center [440, 411] width 20 height 12
select select "YTD"
type input "[DATE]"
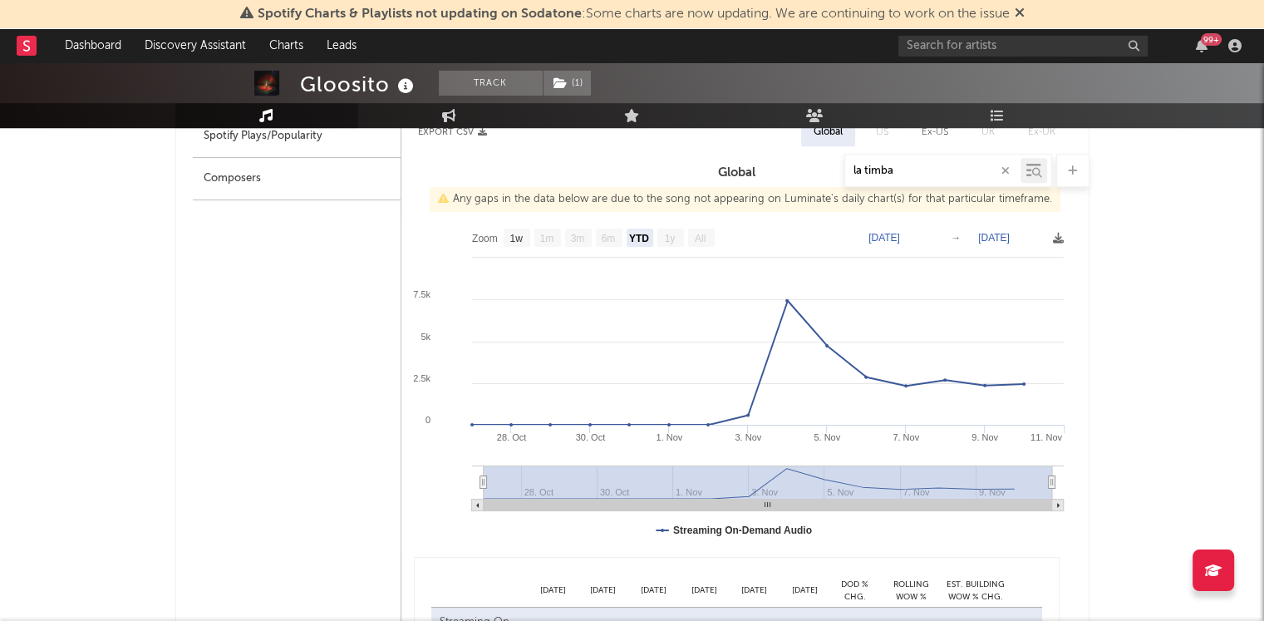
scroll to position [841, 0]
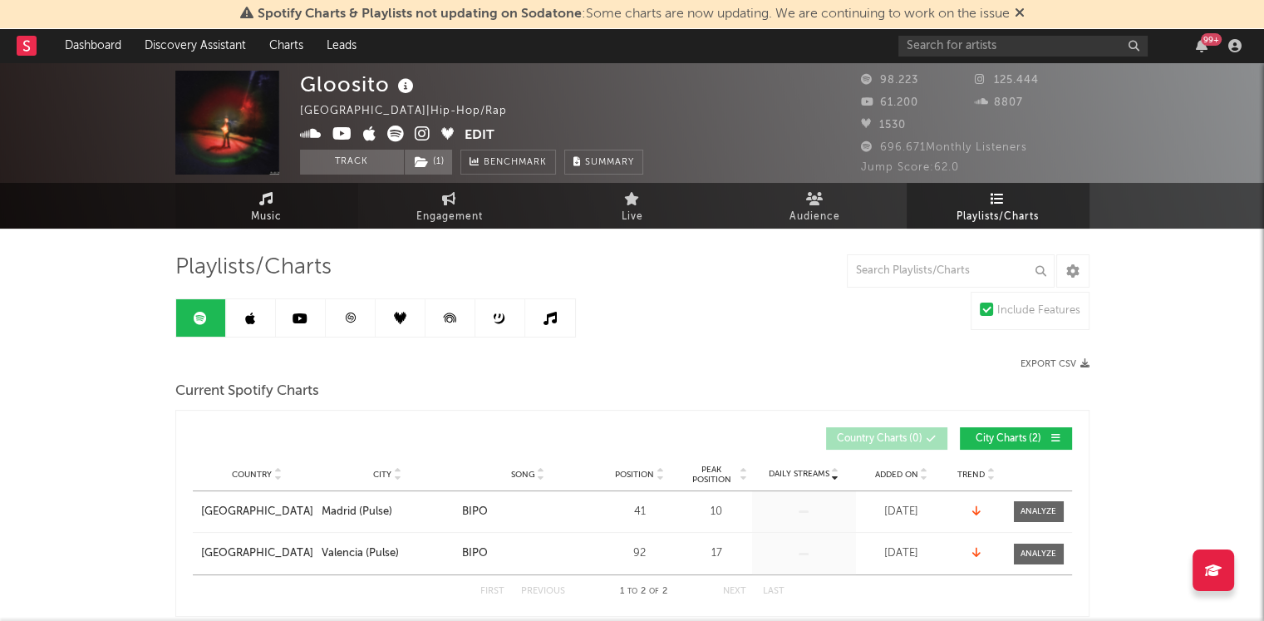
click at [236, 200] on link "Music" at bounding box center [266, 206] width 183 height 46
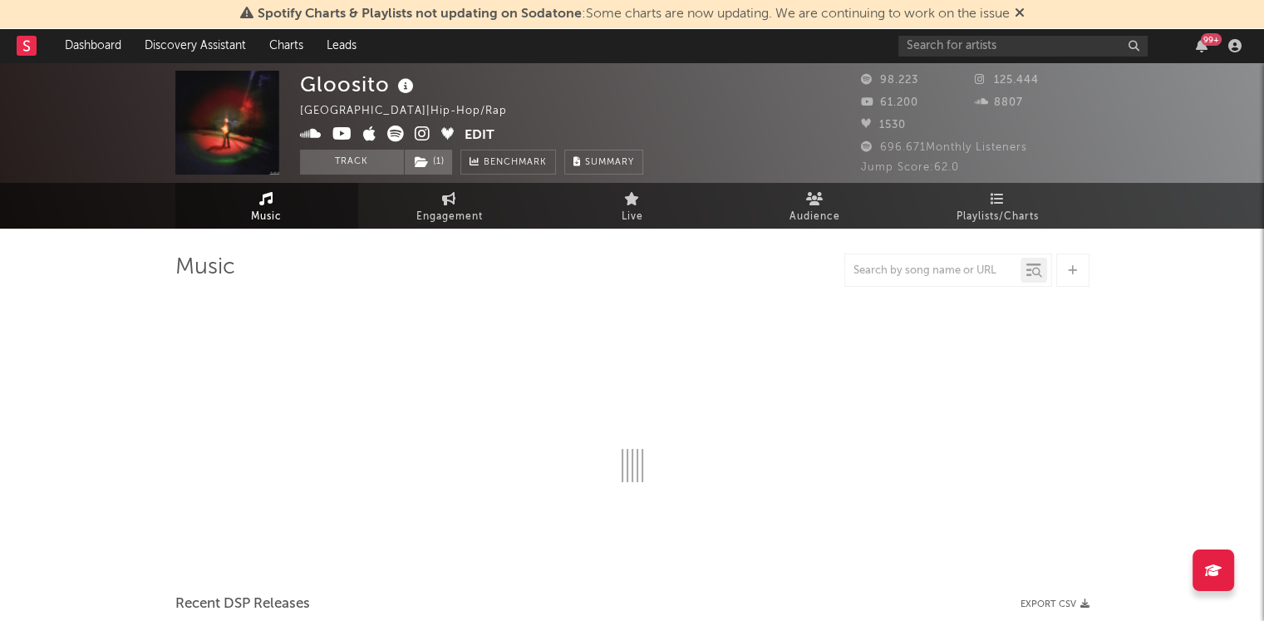
select select "6m"
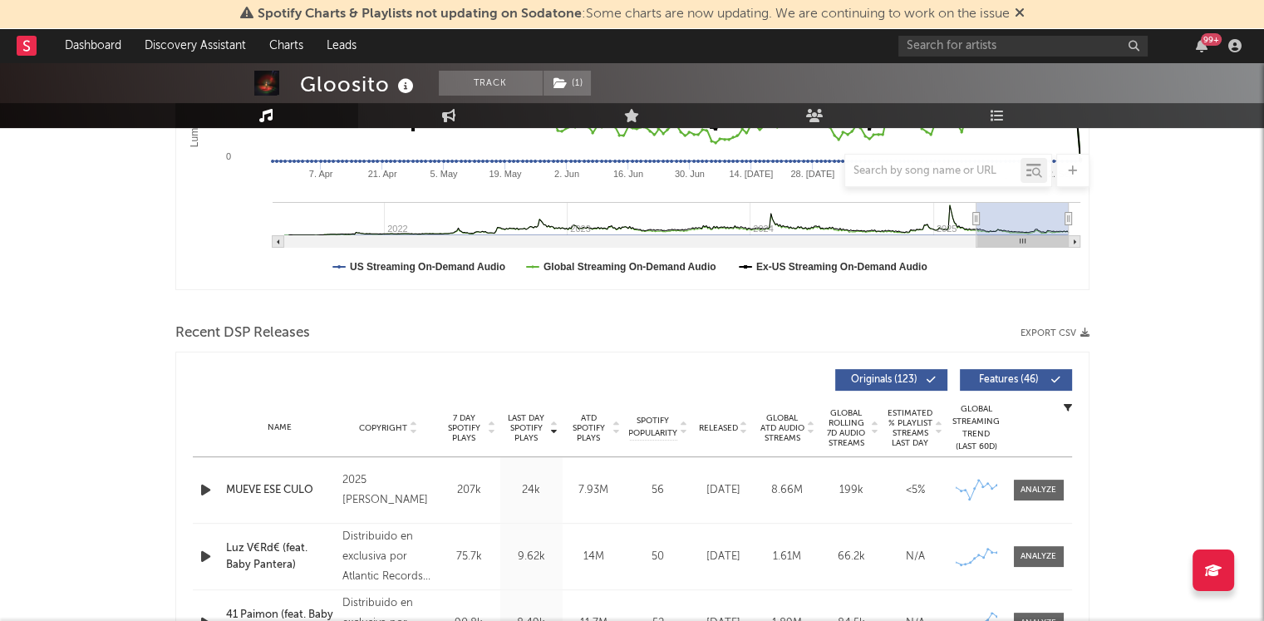
scroll to position [402, 0]
click at [1037, 486] on div at bounding box center [1038, 490] width 36 height 12
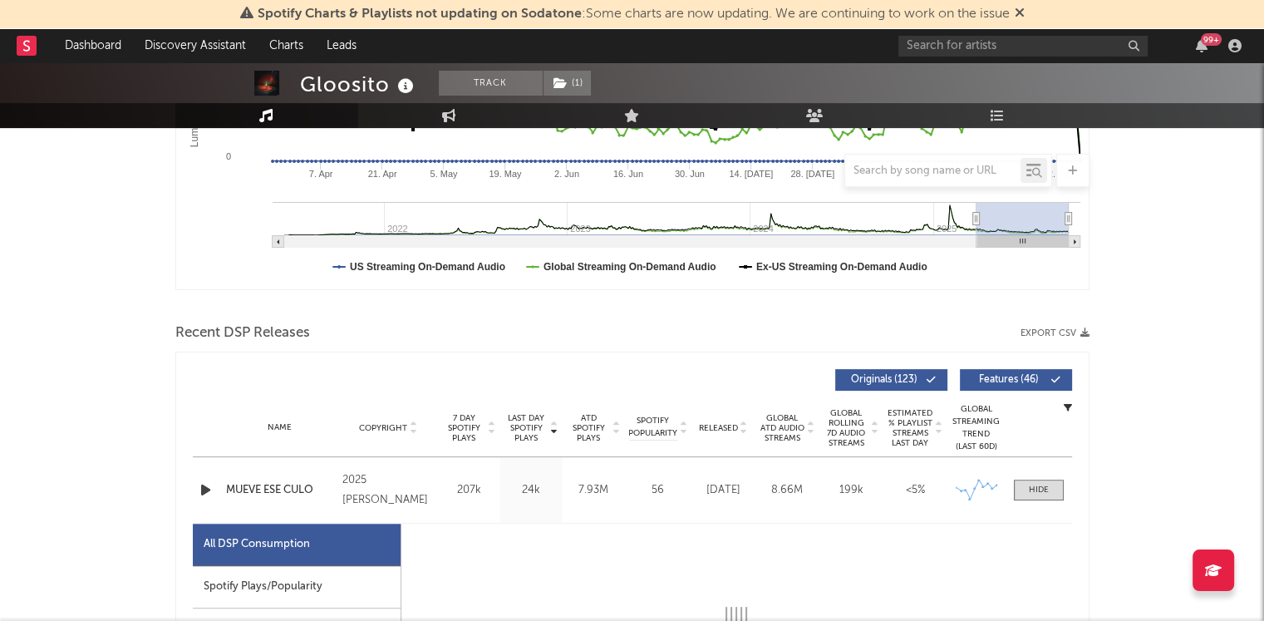
select select "6m"
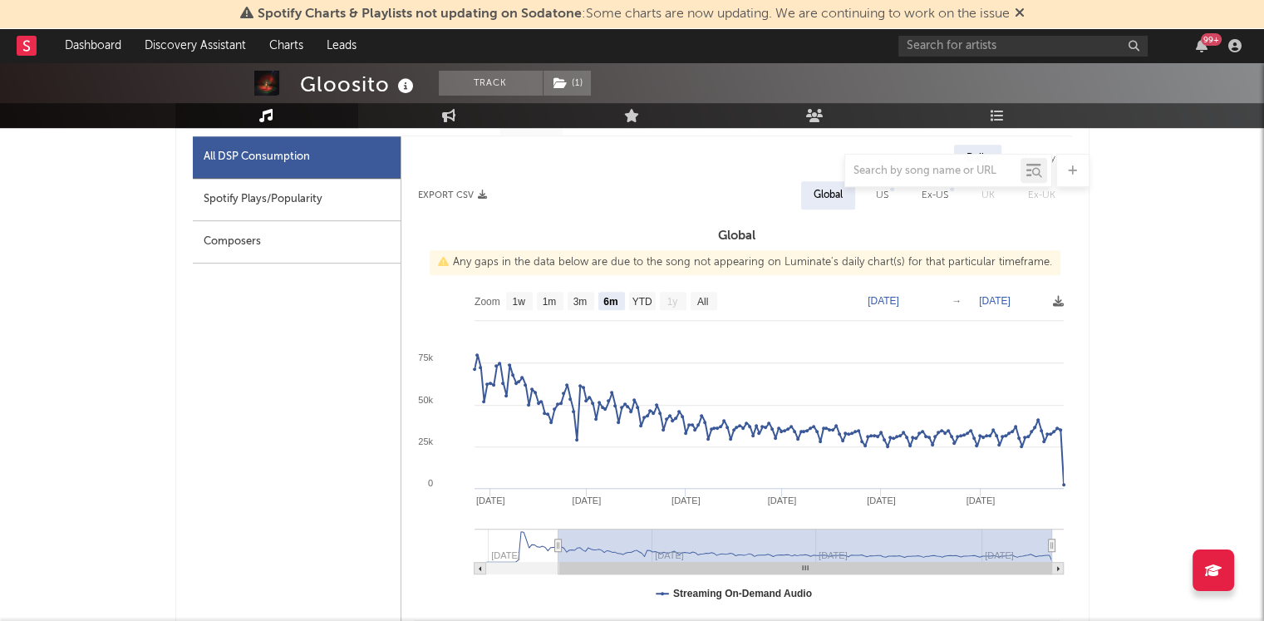
scroll to position [794, 0]
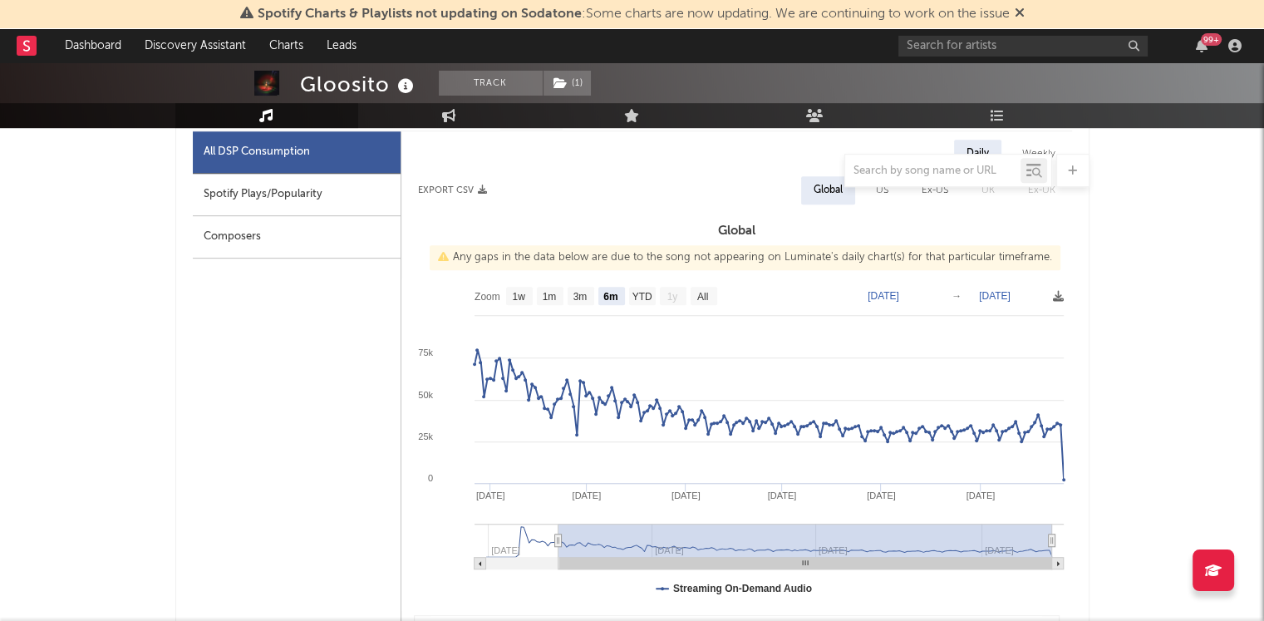
click at [899, 295] on text "[DATE]" at bounding box center [883, 296] width 32 height 12
click at [933, 292] on input "[DATE]" at bounding box center [894, 295] width 77 height 17
type input "[DATE]"
select select "All"
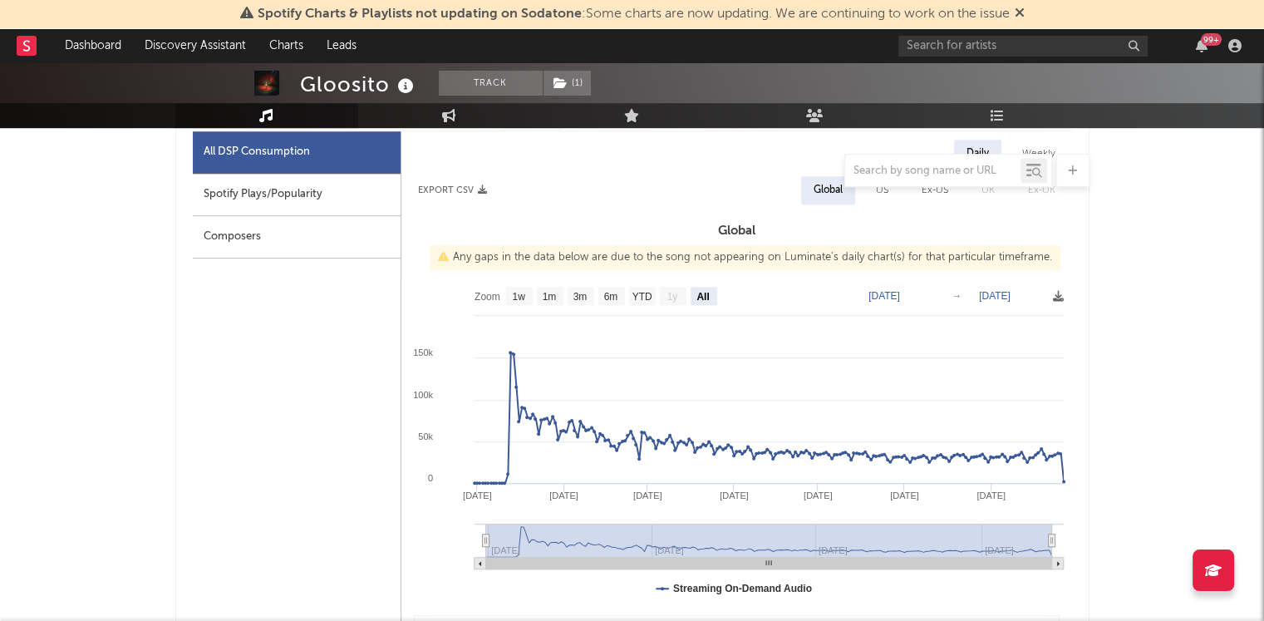
click at [1020, 11] on icon at bounding box center [1020, 12] width 10 height 13
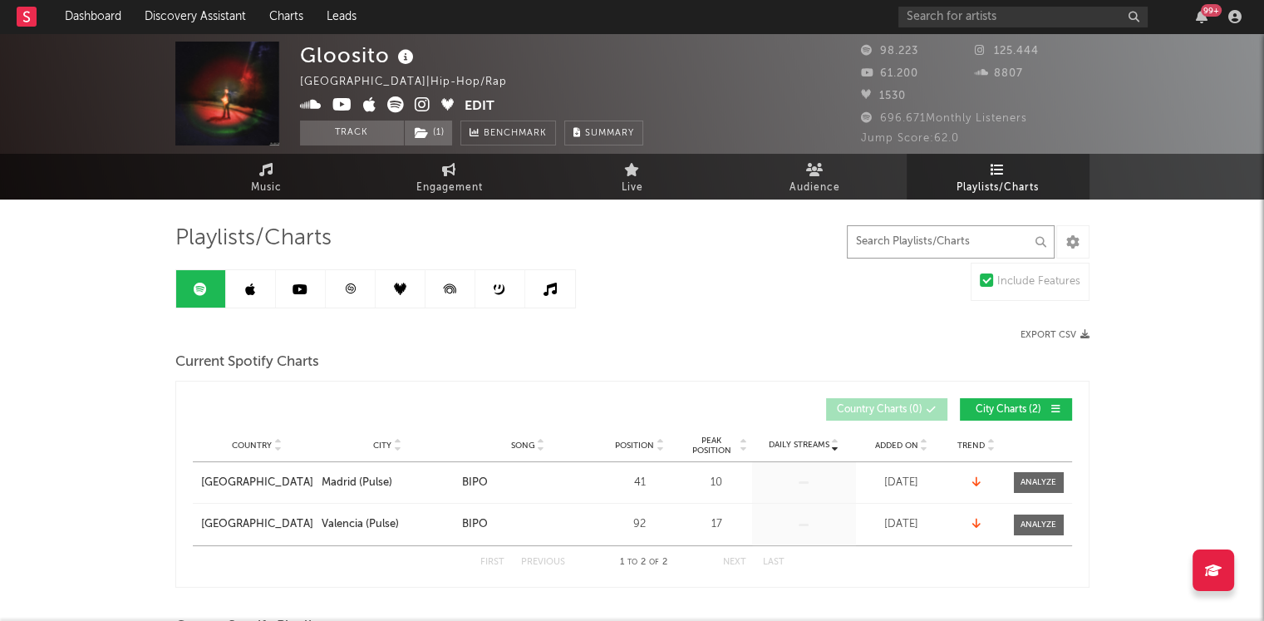
click at [906, 244] on input "text" at bounding box center [951, 241] width 208 height 33
click at [275, 171] on link "Music" at bounding box center [266, 177] width 183 height 46
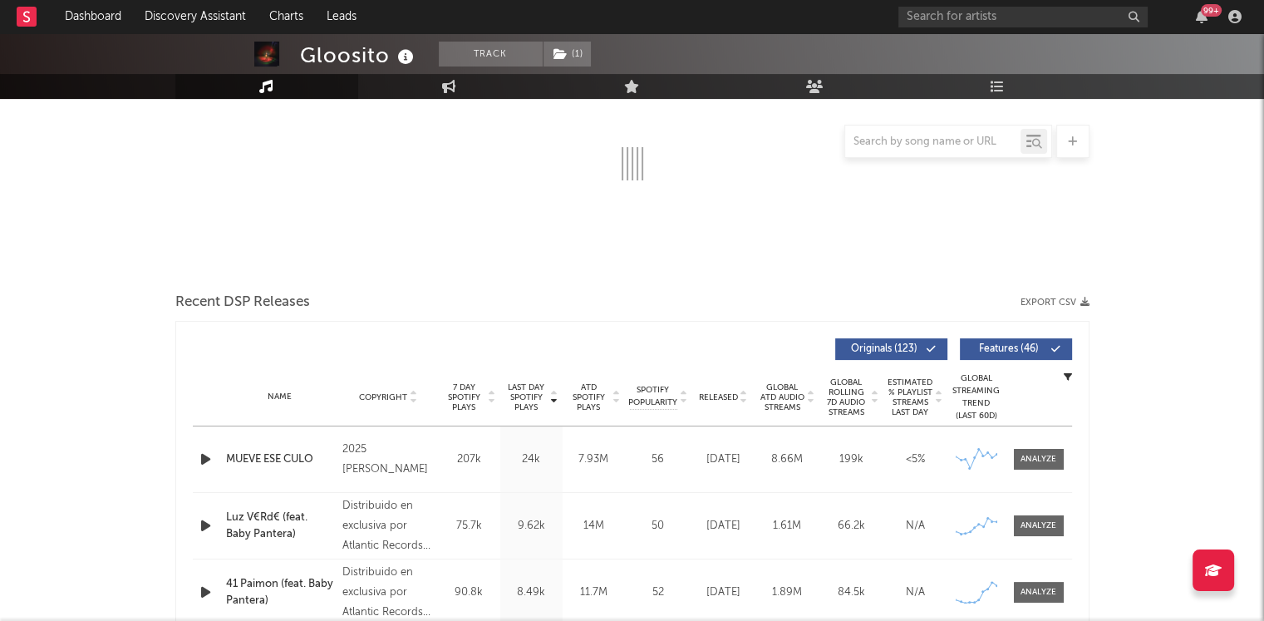
select select "6m"
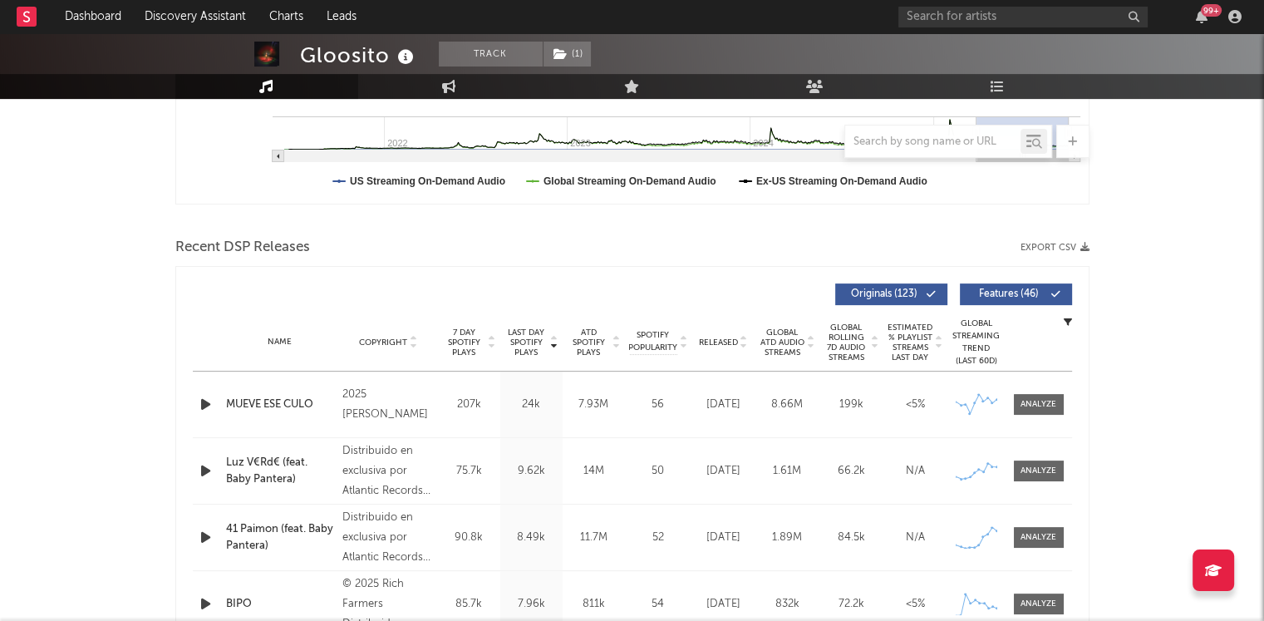
scroll to position [397, 0]
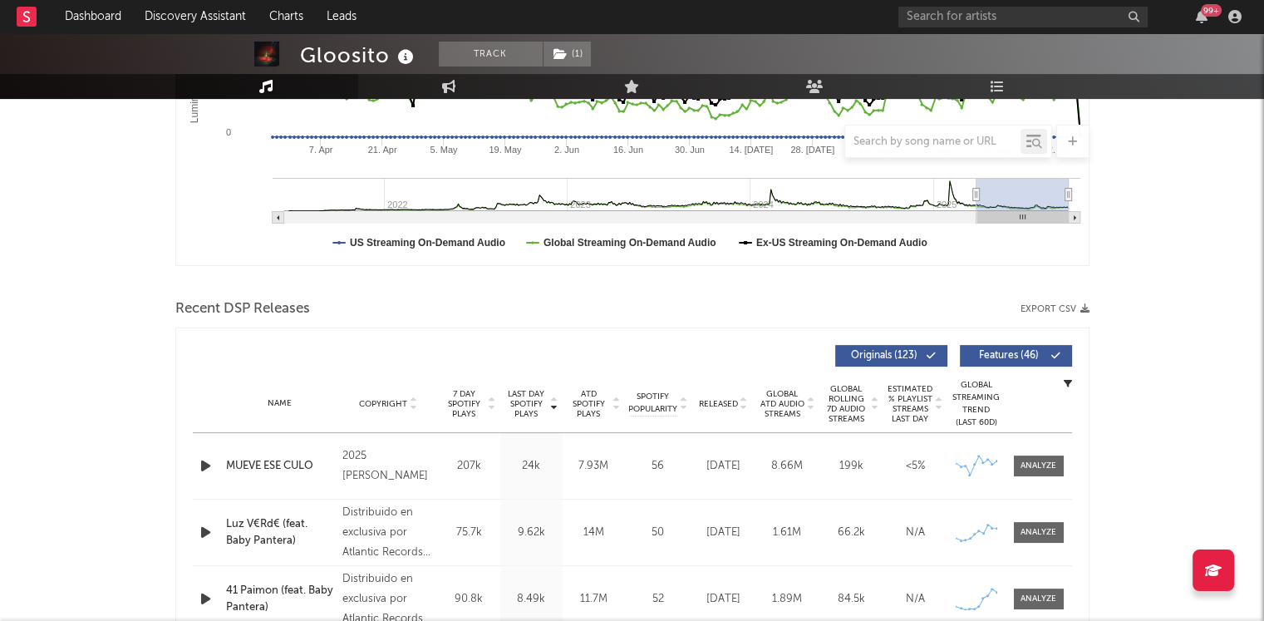
click at [921, 134] on div at bounding box center [932, 141] width 175 height 21
click at [911, 140] on input "text" at bounding box center [932, 141] width 175 height 13
type input "fat guy"
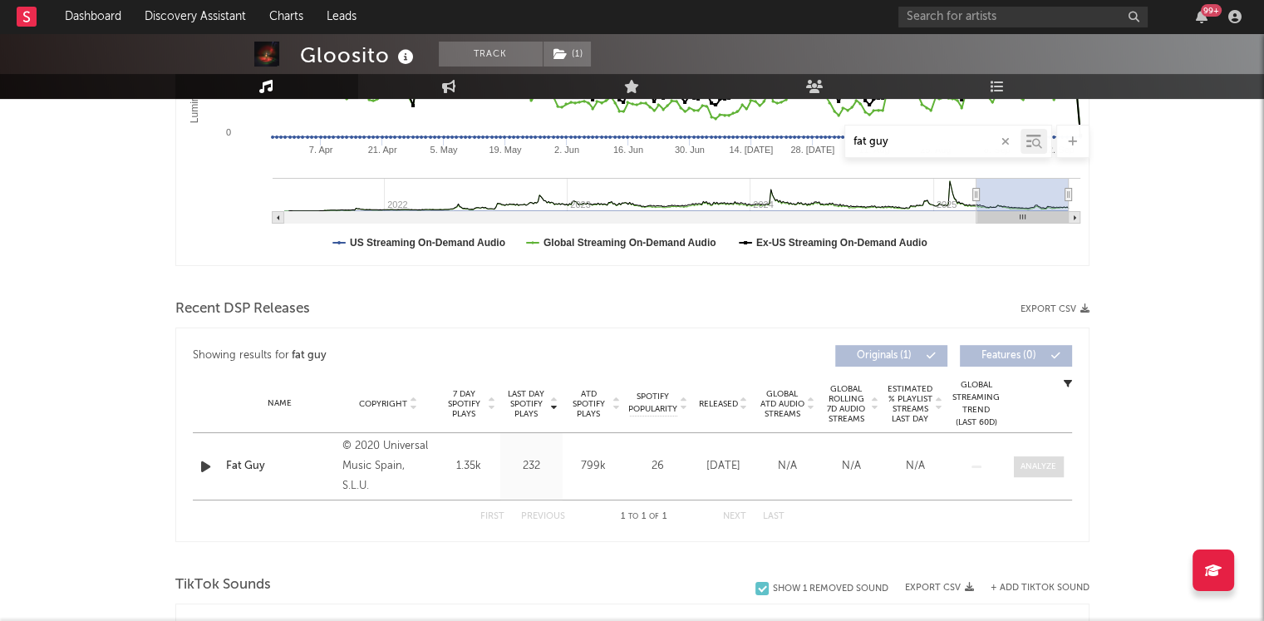
click at [1039, 474] on span at bounding box center [1039, 466] width 50 height 21
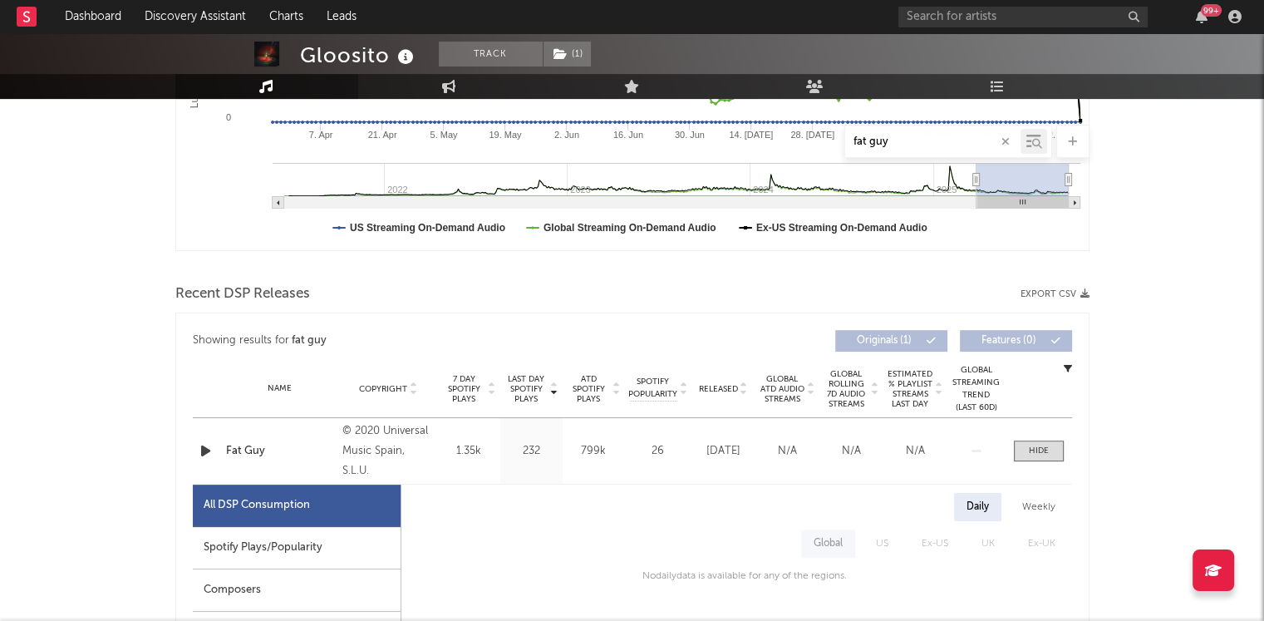
scroll to position [418, 0]
